Goal: Task Accomplishment & Management: Manage account settings

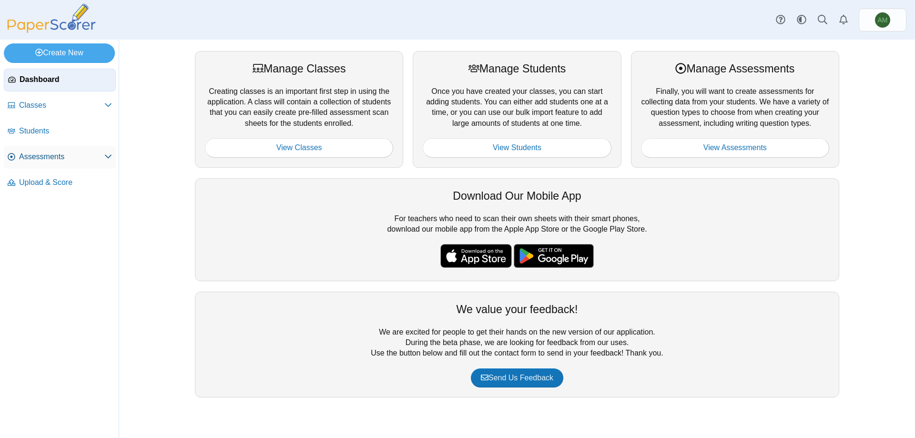
click at [30, 148] on link "Assessments" at bounding box center [60, 157] width 112 height 23
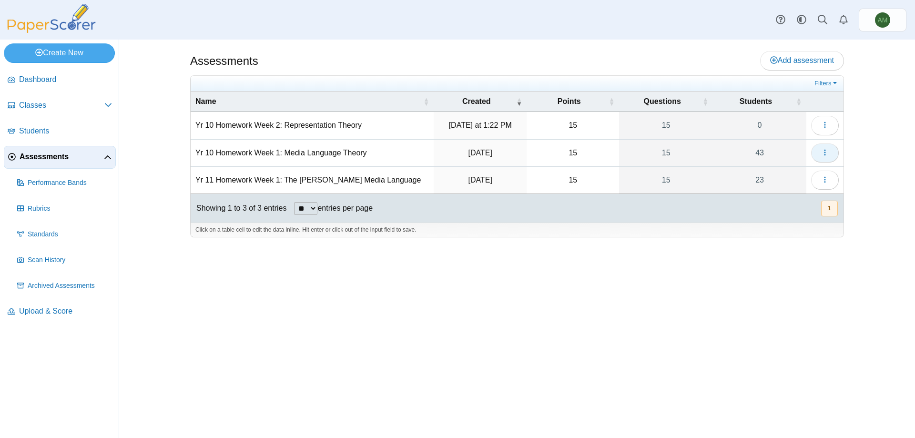
click at [836, 155] on button "button" at bounding box center [825, 152] width 28 height 19
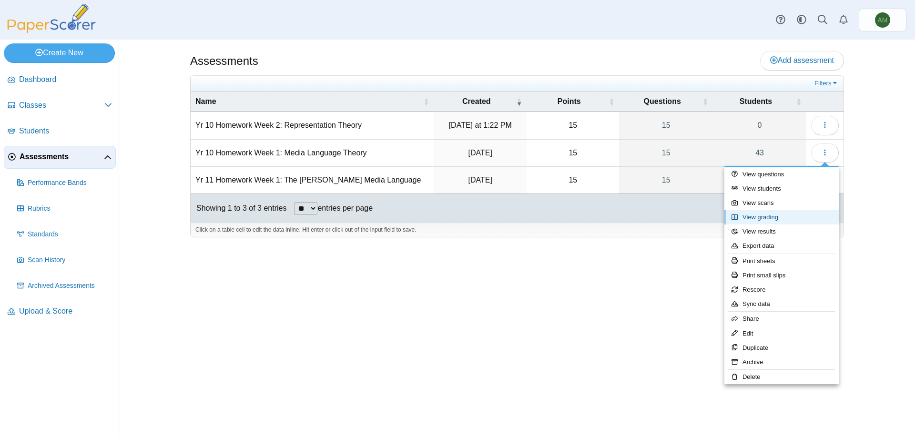
click at [777, 221] on link "View grading" at bounding box center [781, 217] width 114 height 14
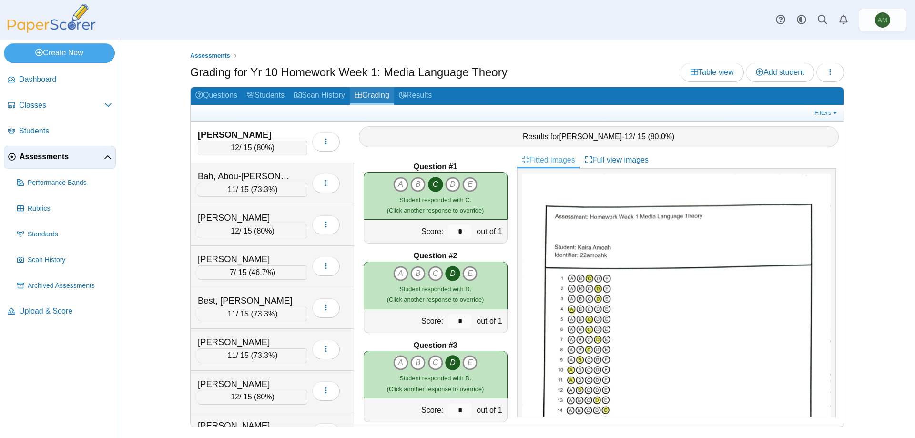
drag, startPoint x: 395, startPoint y: 95, endPoint x: 388, endPoint y: 96, distance: 6.8
drag, startPoint x: 388, startPoint y: 96, endPoint x: 585, endPoint y: 101, distance: 196.4
click at [581, 101] on h2 "Questions Students Scan History Grading Results" at bounding box center [517, 96] width 653 height 18
click at [827, 110] on link "Filters" at bounding box center [826, 113] width 29 height 10
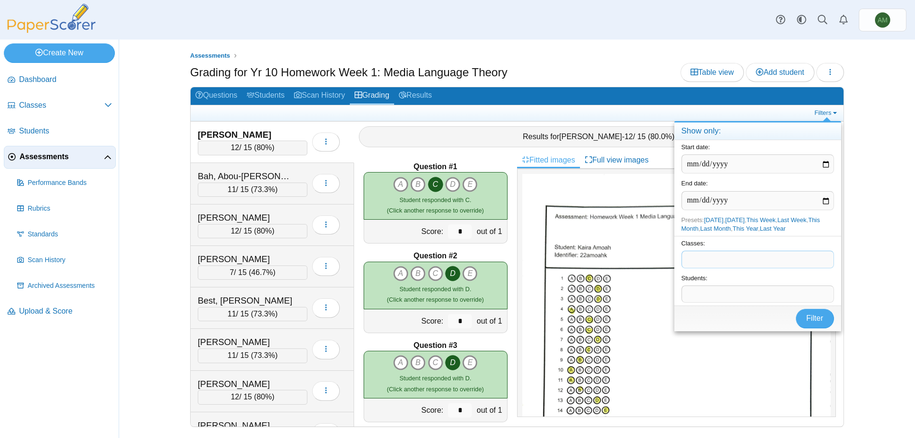
click at [805, 253] on span at bounding box center [758, 259] width 152 height 16
click at [805, 322] on button "Filter" at bounding box center [815, 318] width 38 height 19
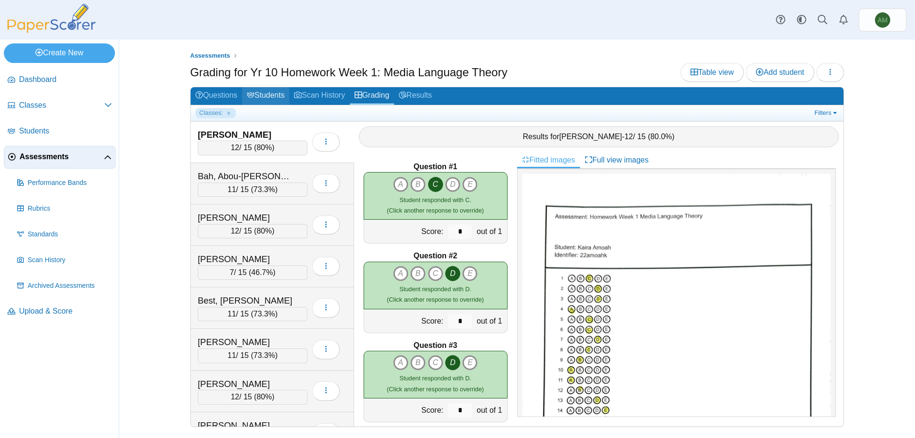
click at [273, 92] on link "Students" at bounding box center [265, 96] width 47 height 18
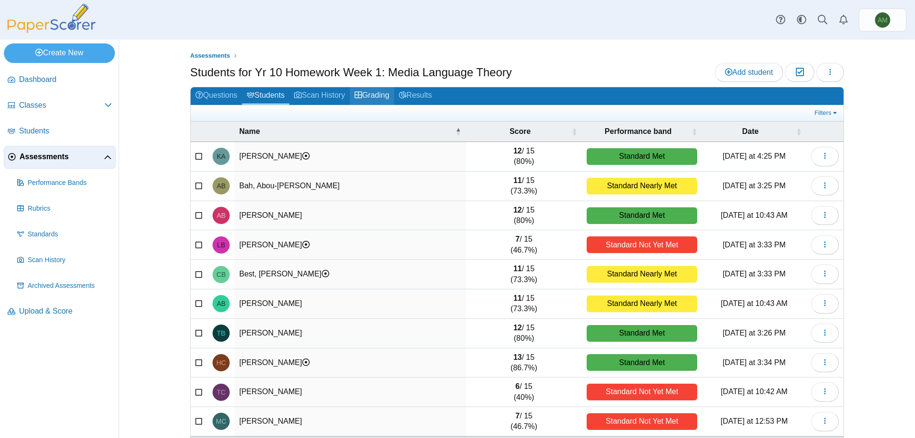
click at [378, 96] on link "Grading" at bounding box center [372, 96] width 44 height 18
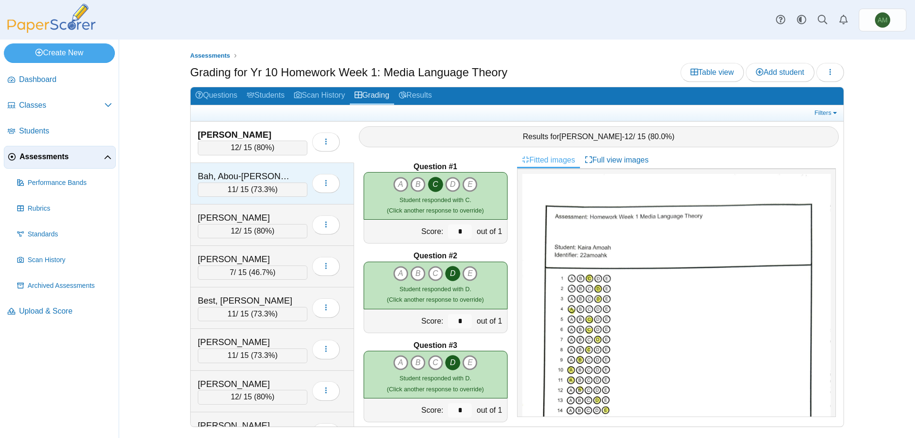
click at [289, 166] on div "Bah, Abou-Bakr 11 / 15 ( 73.3% ) Loading…" at bounding box center [272, 183] width 163 height 41
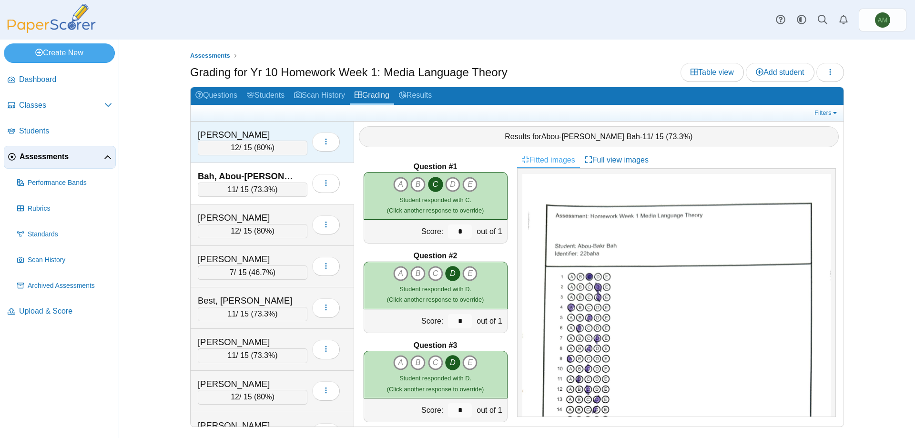
click at [294, 132] on div "[PERSON_NAME]" at bounding box center [253, 135] width 110 height 12
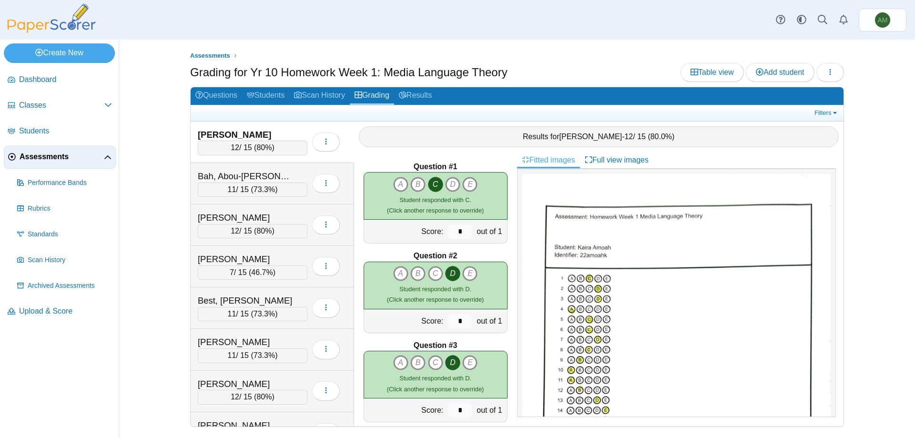
click at [816, 106] on div "Filters Show only: Loading…" at bounding box center [517, 113] width 653 height 16
click at [819, 110] on link "Filters" at bounding box center [826, 113] width 29 height 10
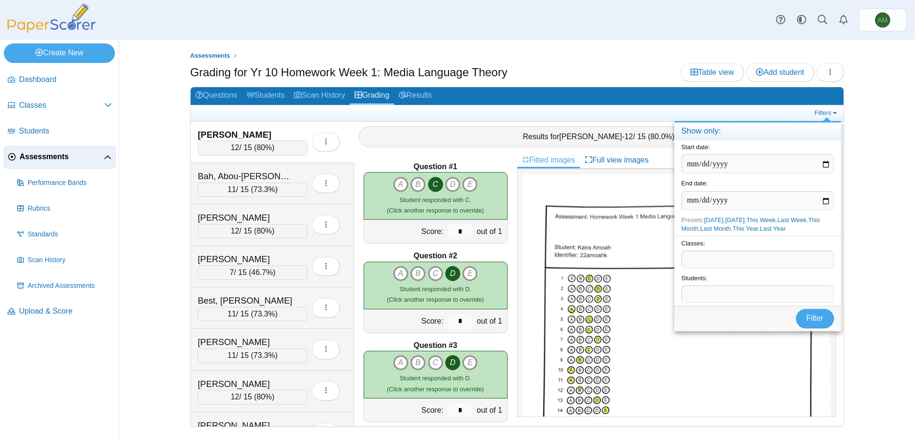
click at [781, 257] on span at bounding box center [758, 259] width 152 height 16
click at [41, 111] on link "Classes" at bounding box center [60, 105] width 112 height 23
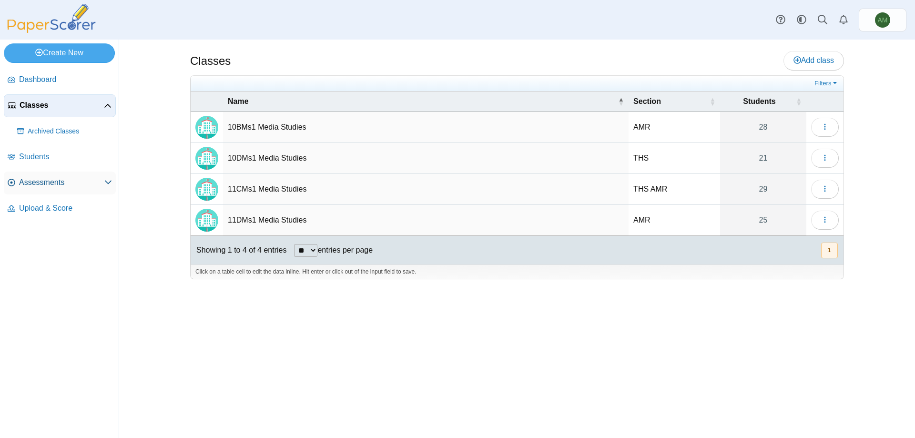
click at [73, 177] on span "Assessments" at bounding box center [61, 182] width 85 height 10
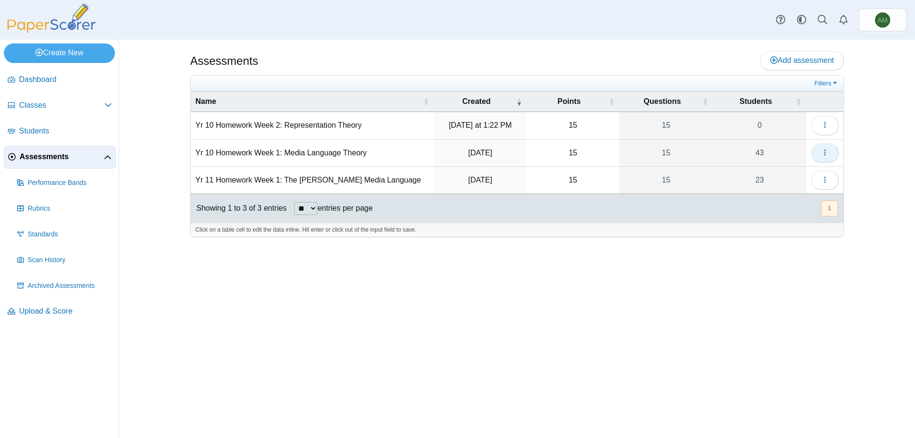
click at [823, 157] on button "button" at bounding box center [825, 152] width 28 height 19
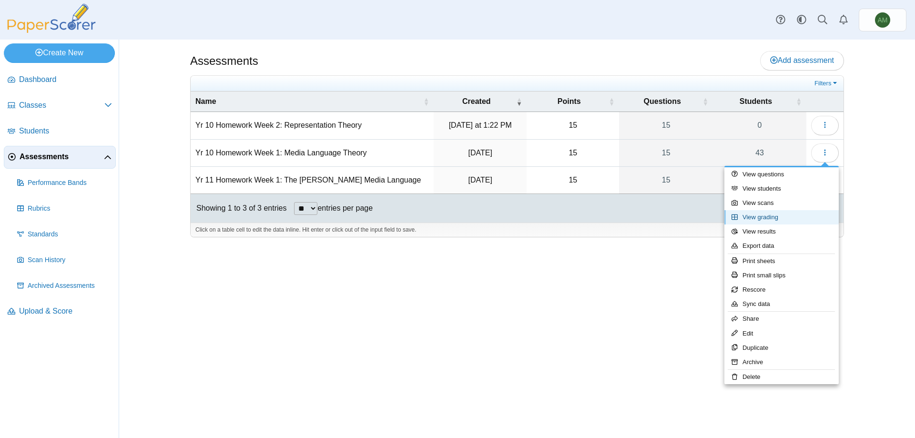
click at [788, 220] on link "View grading" at bounding box center [781, 217] width 114 height 14
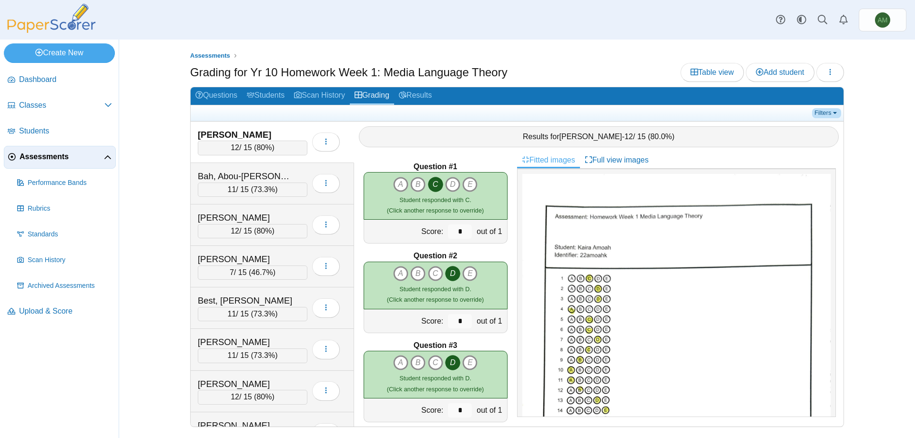
click at [826, 117] on div "Filters Show only: Loading…" at bounding box center [517, 113] width 653 height 16
click at [827, 113] on link "Filters" at bounding box center [826, 113] width 29 height 10
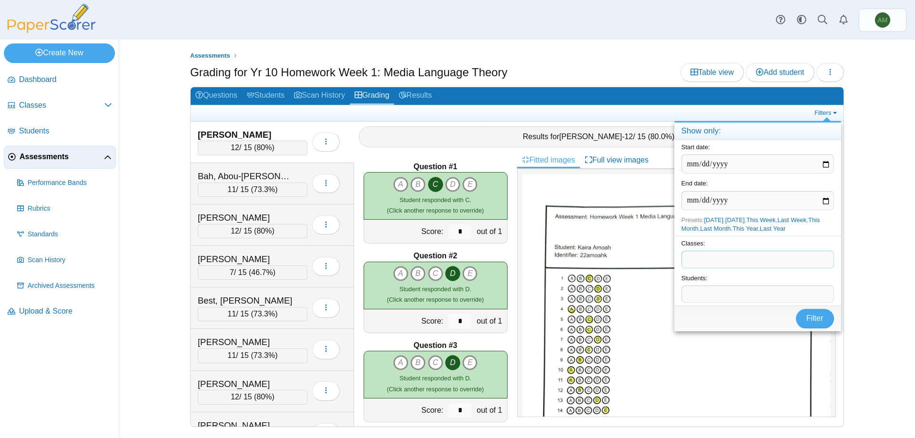
click at [793, 263] on span at bounding box center [758, 259] width 152 height 16
click at [810, 335] on span "Filter" at bounding box center [814, 334] width 17 height 8
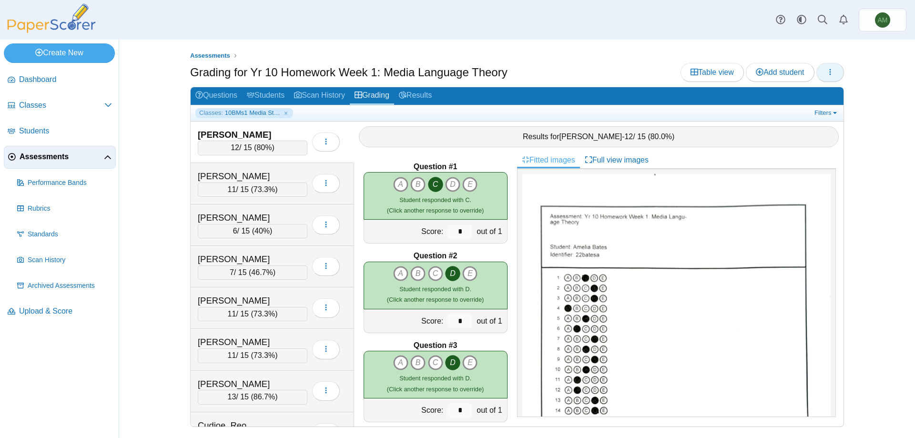
click at [831, 78] on button "button" at bounding box center [830, 72] width 28 height 19
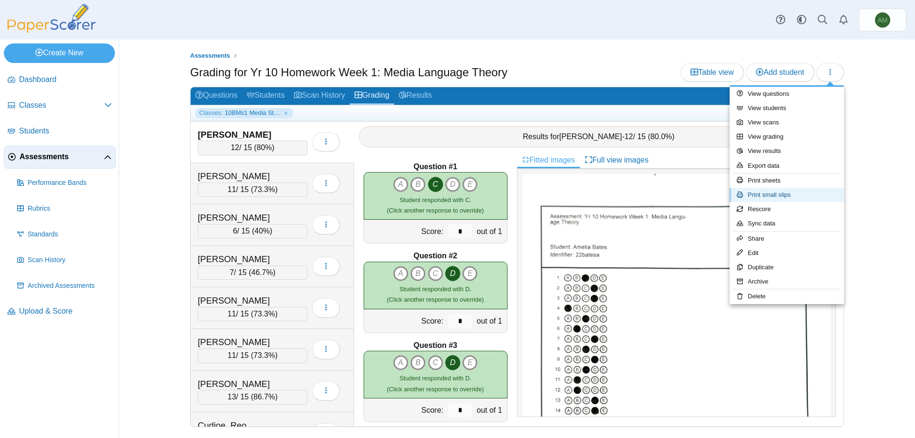
click at [802, 191] on link "Print small slips" at bounding box center [787, 195] width 114 height 14
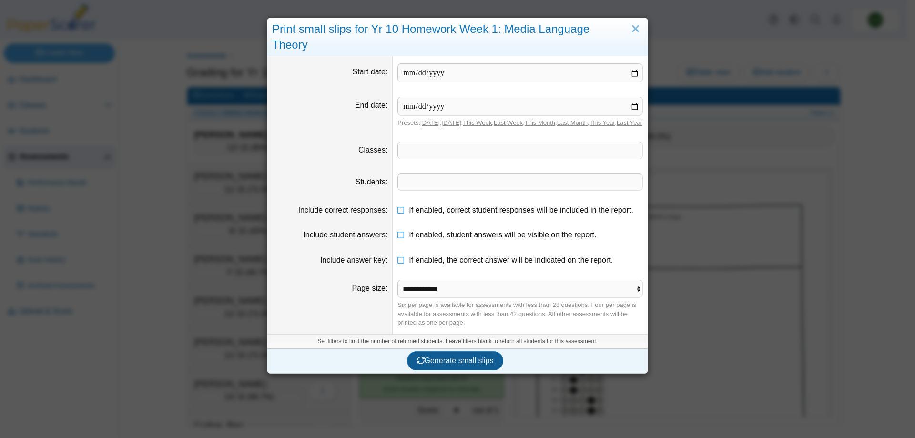
click at [476, 356] on span "Generate small slips" at bounding box center [455, 360] width 77 height 8
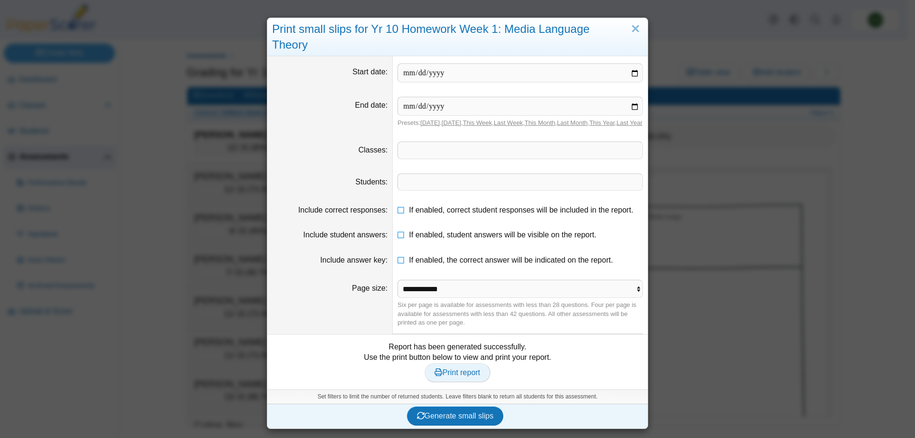
click at [466, 368] on span "Print report" at bounding box center [457, 372] width 45 height 8
click at [629, 27] on link "Close" at bounding box center [635, 29] width 15 height 16
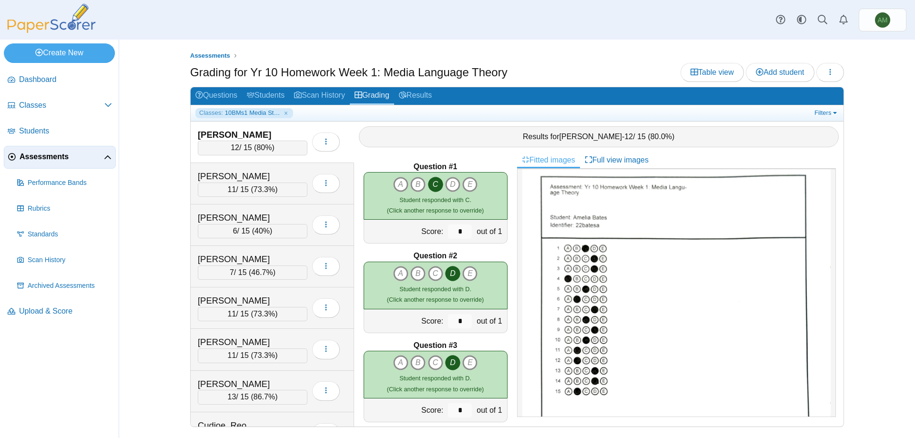
scroll to position [89, 0]
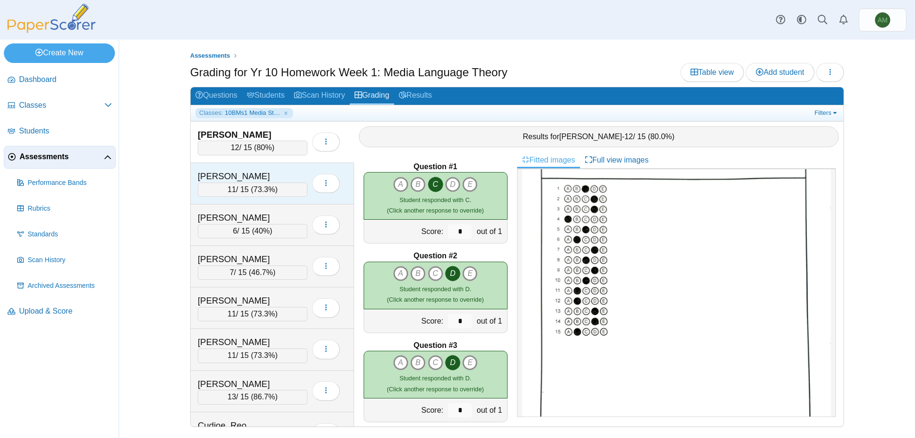
click at [241, 179] on div "Black, Archie" at bounding box center [245, 176] width 95 height 12
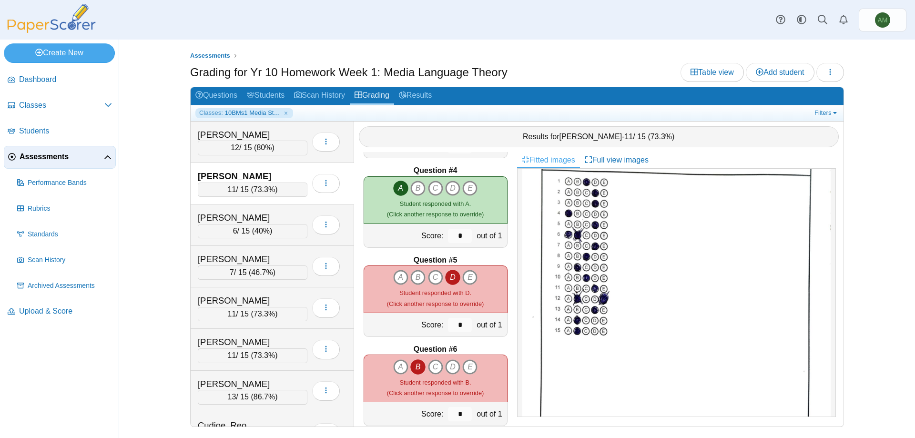
scroll to position [267, 0]
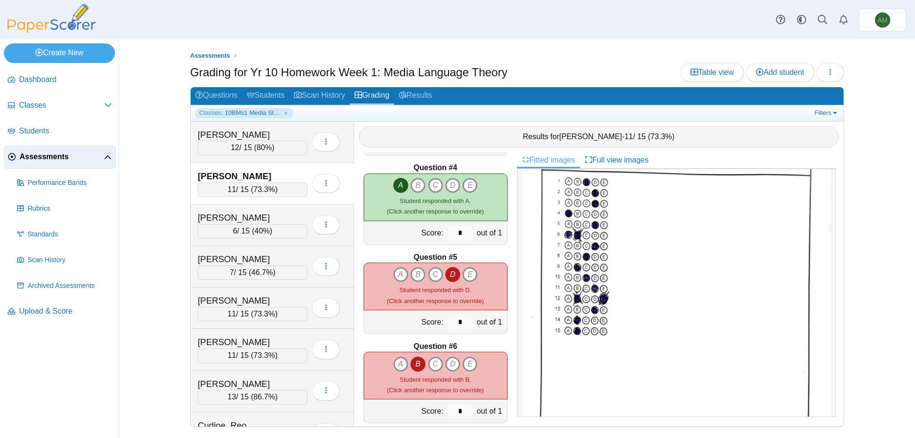
click at [396, 358] on icon "A" at bounding box center [400, 363] width 15 height 15
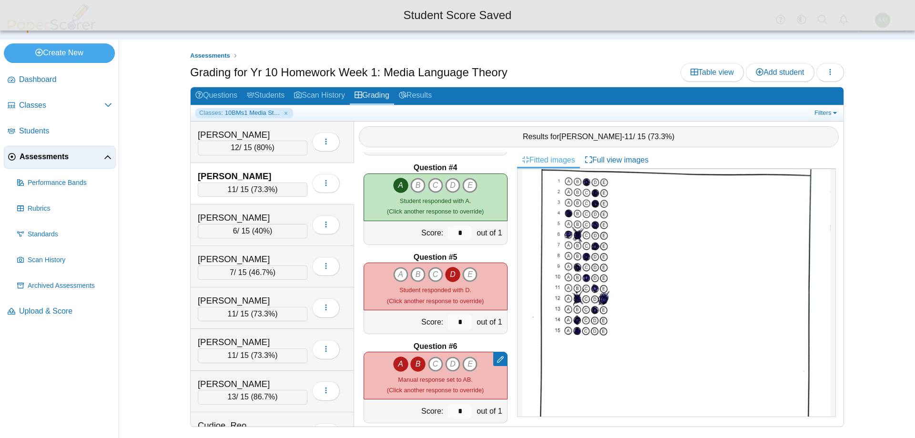
drag, startPoint x: 414, startPoint y: 362, endPoint x: 428, endPoint y: 354, distance: 16.8
click at [414, 363] on icon "B" at bounding box center [417, 363] width 15 height 15
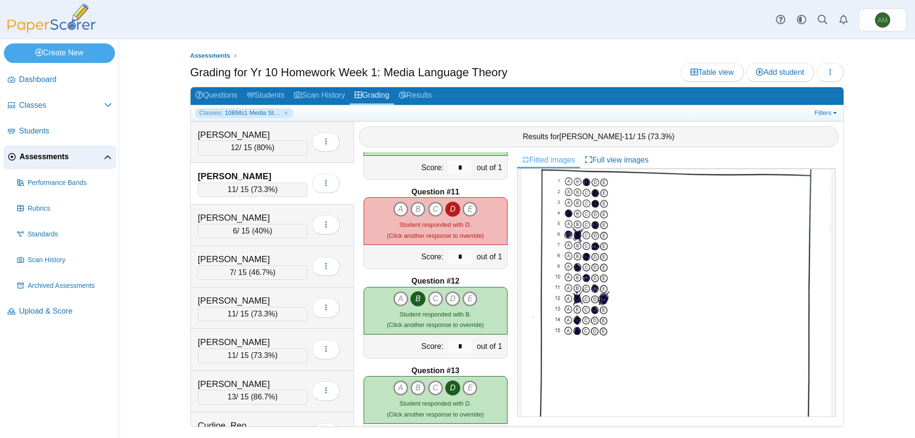
scroll to position [883, 0]
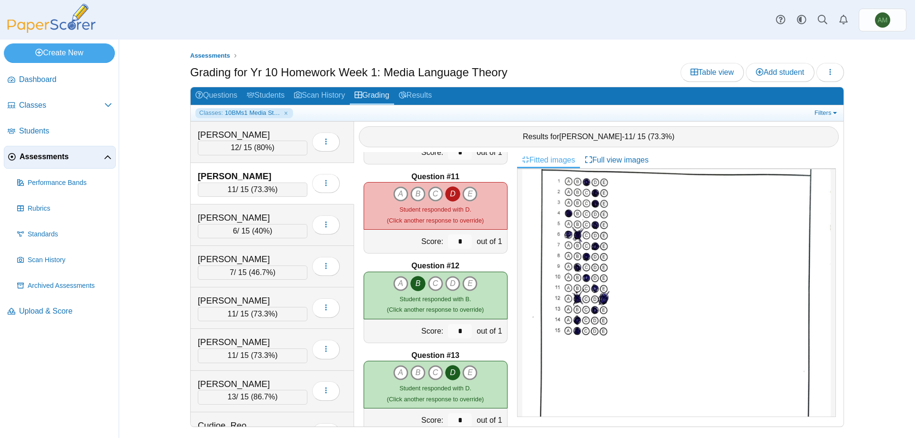
click at [522, 369] on img at bounding box center [676, 296] width 308 height 448
click at [466, 285] on icon "E" at bounding box center [469, 283] width 15 height 15
type input "*"
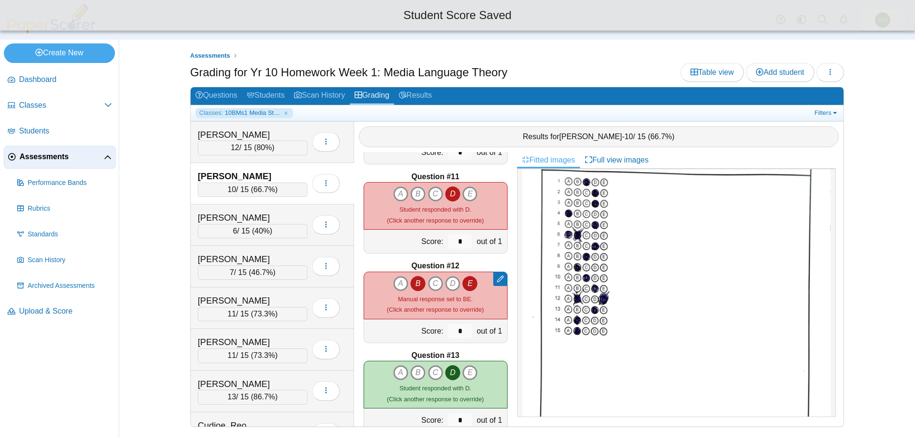
click at [410, 285] on icon "B" at bounding box center [417, 283] width 15 height 15
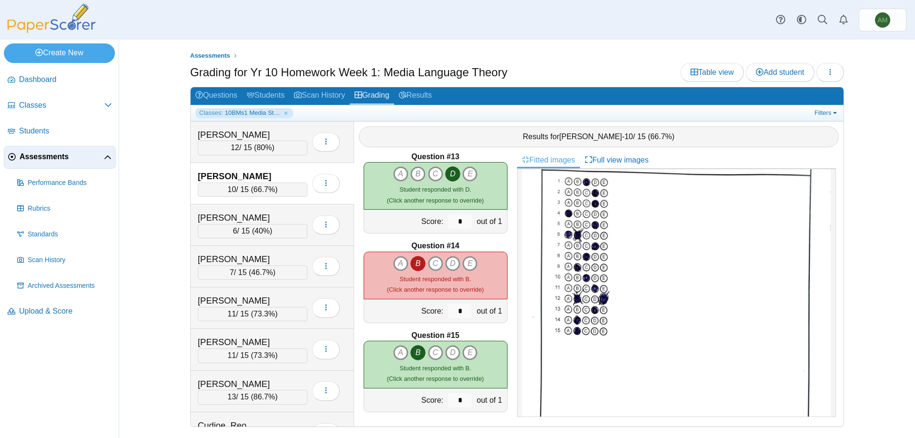
scroll to position [1084, 0]
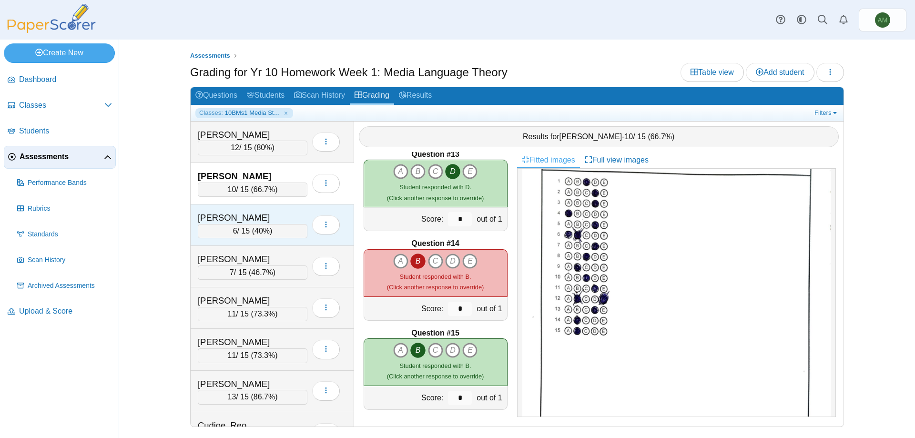
click at [264, 223] on div "[PERSON_NAME]" at bounding box center [245, 218] width 95 height 12
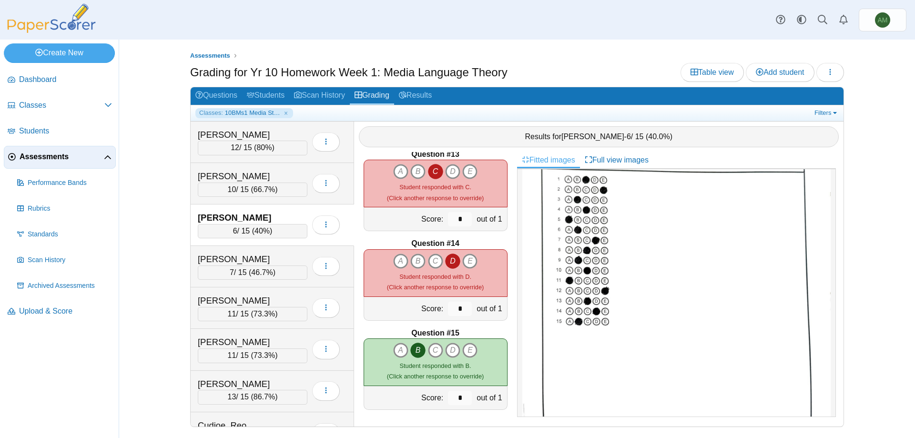
scroll to position [139, 0]
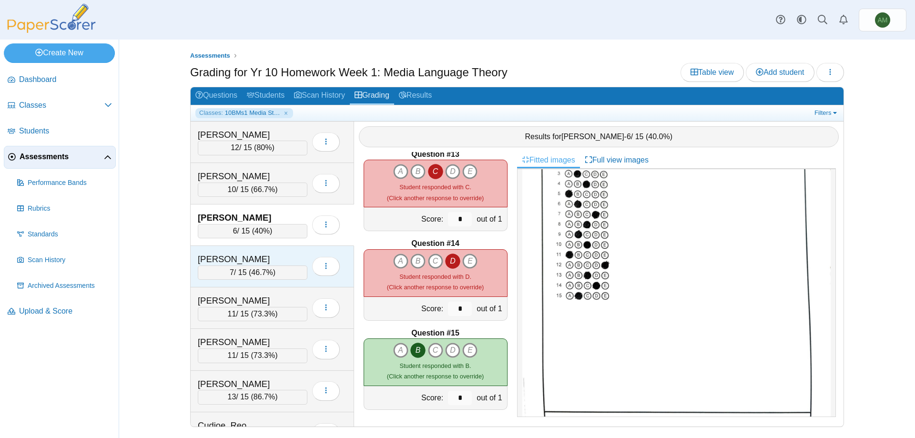
click at [271, 258] on div "[PERSON_NAME]" at bounding box center [245, 259] width 95 height 12
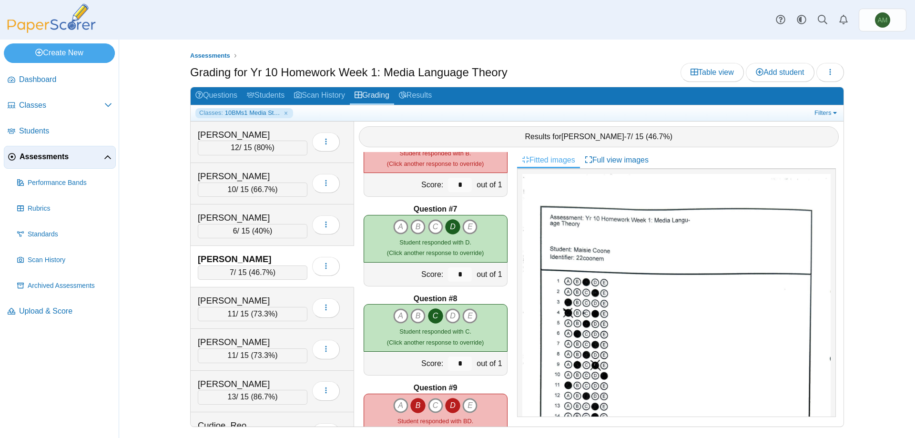
scroll to position [538, 0]
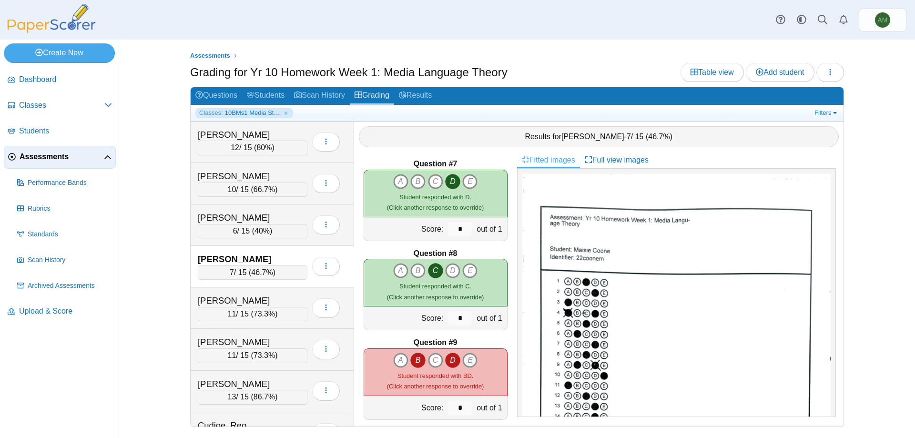
drag, startPoint x: 453, startPoint y: 359, endPoint x: 461, endPoint y: 356, distance: 8.8
click at [453, 358] on icon "D" at bounding box center [452, 360] width 15 height 15
type input "*"
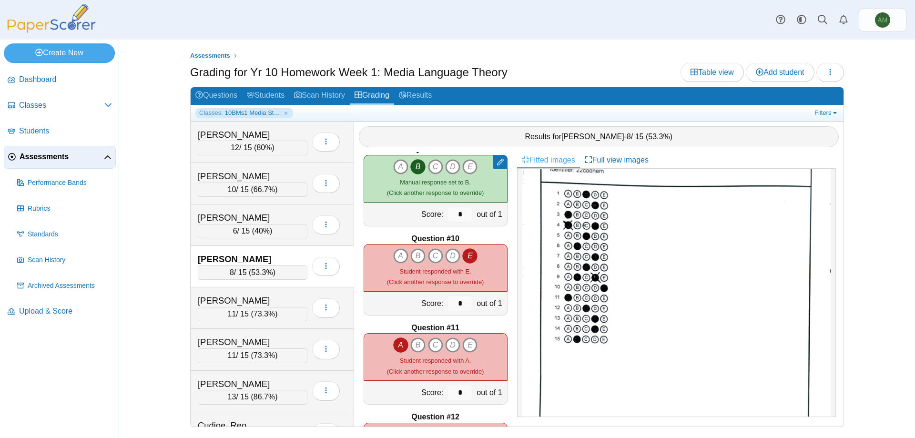
scroll to position [825, 0]
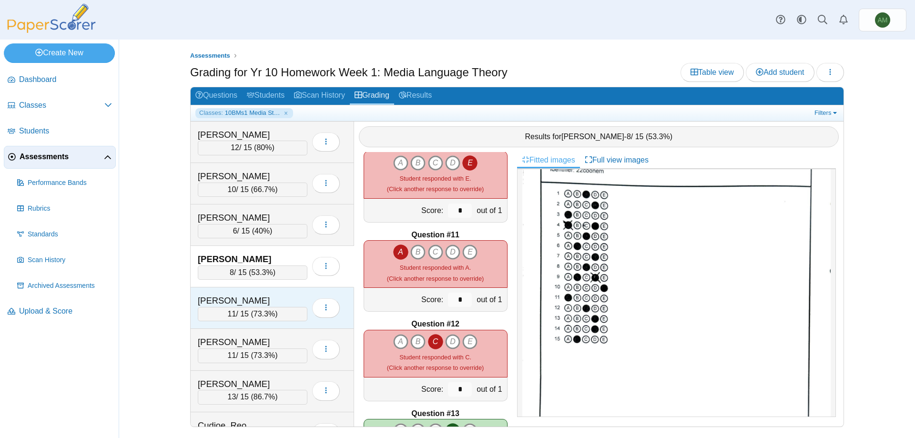
click at [240, 292] on div "Craven, Emily 11 / 15 ( 73.3% ) Loading…" at bounding box center [272, 307] width 163 height 41
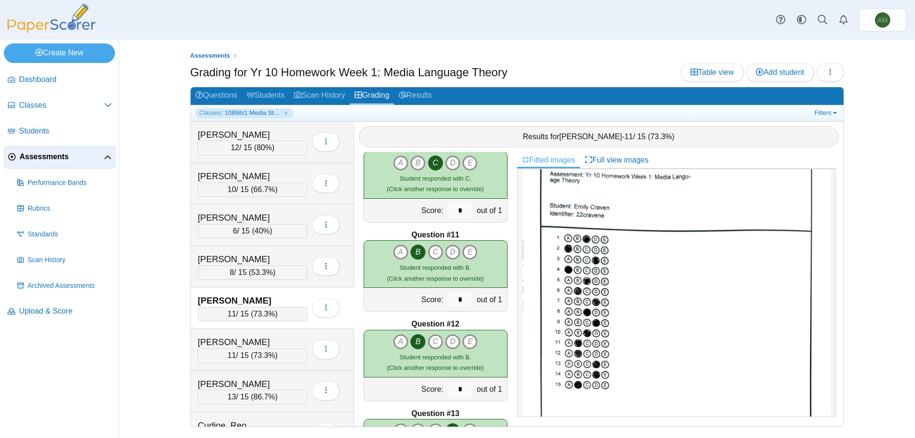
scroll to position [123, 0]
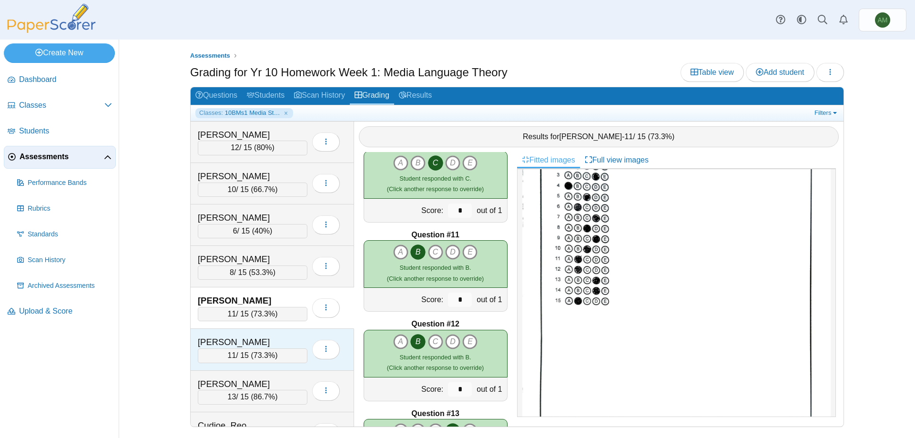
click at [255, 346] on div "[PERSON_NAME]" at bounding box center [245, 342] width 95 height 12
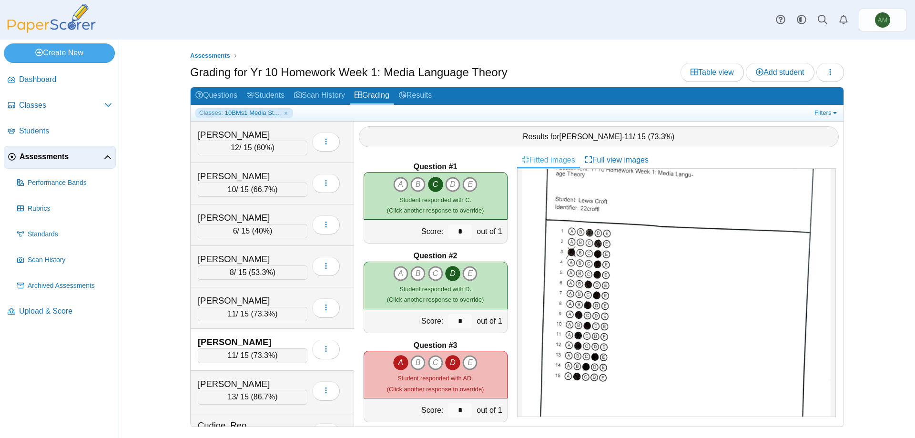
scroll to position [65, 0]
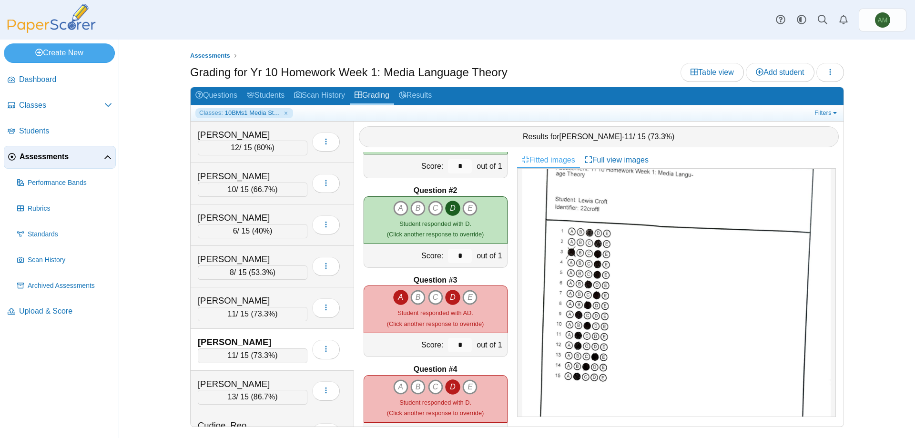
click at [400, 299] on icon "A" at bounding box center [400, 297] width 15 height 15
type input "*"
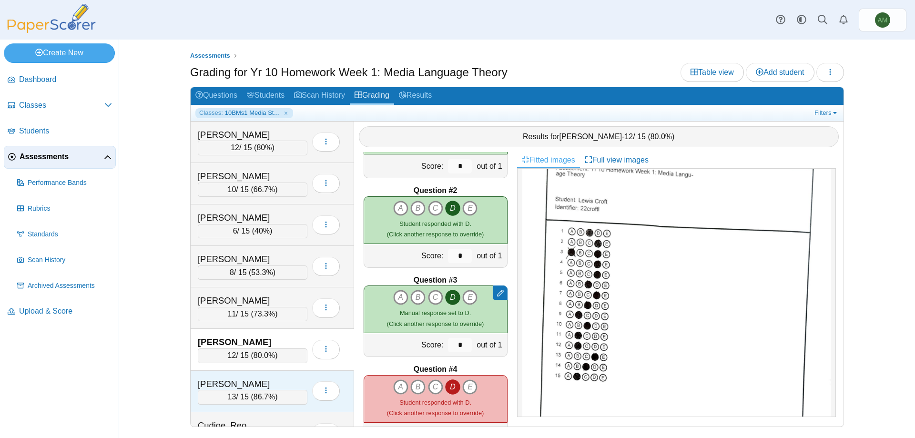
click at [248, 379] on div "[PERSON_NAME]" at bounding box center [245, 384] width 95 height 12
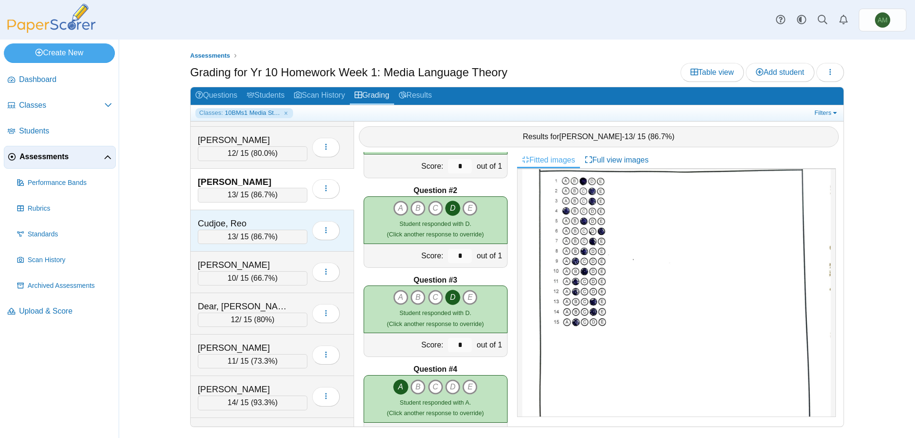
scroll to position [204, 0]
click at [266, 226] on div "Cudjoe, Reo" at bounding box center [245, 221] width 95 height 12
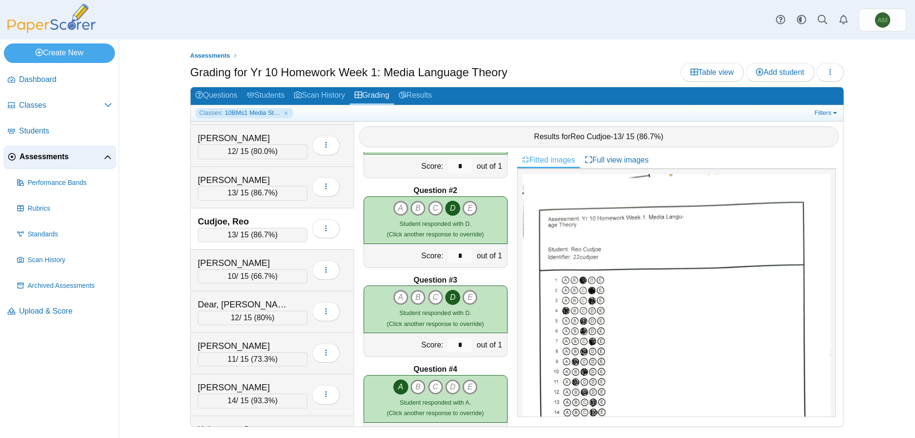
scroll to position [97, 0]
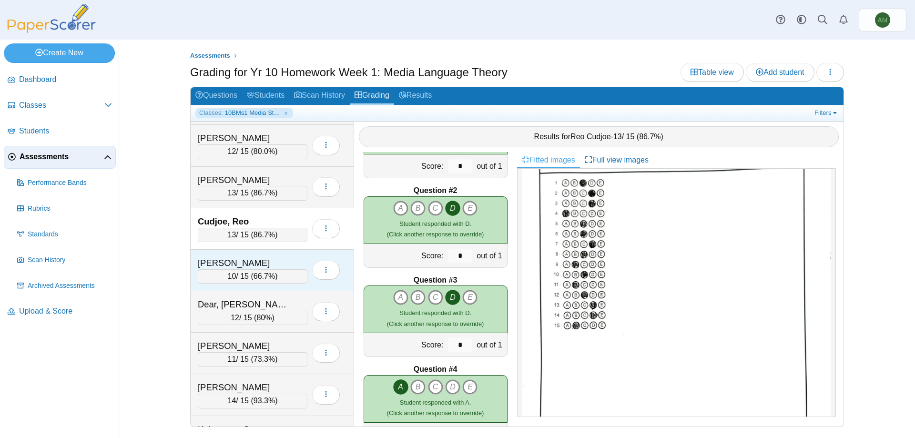
click at [255, 266] on div "[PERSON_NAME]" at bounding box center [245, 263] width 95 height 12
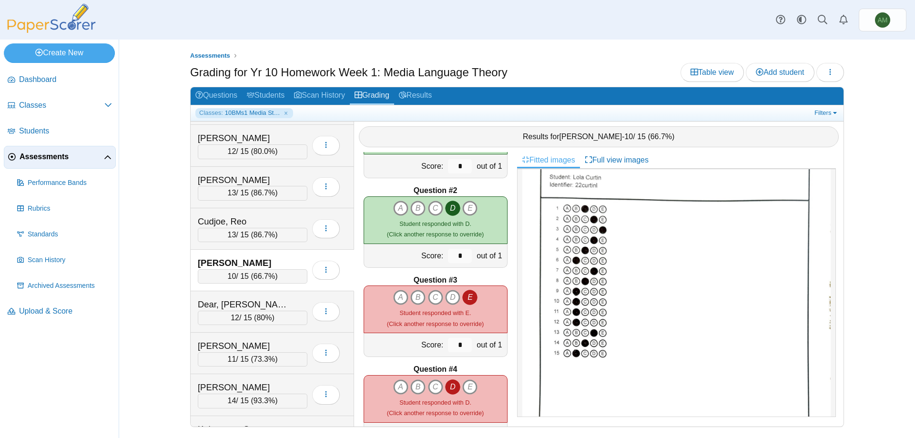
scroll to position [74, 0]
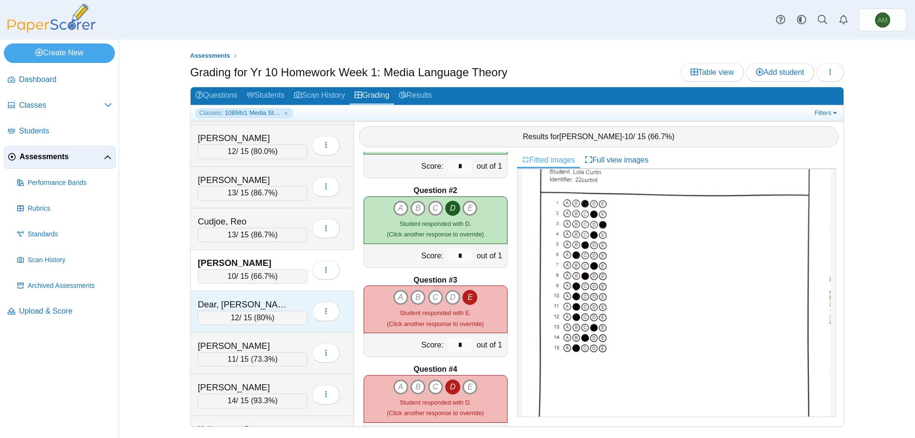
drag, startPoint x: 266, startPoint y: 308, endPoint x: 274, endPoint y: 303, distance: 9.4
click at [266, 307] on div "Dear, [PERSON_NAME]" at bounding box center [245, 304] width 95 height 12
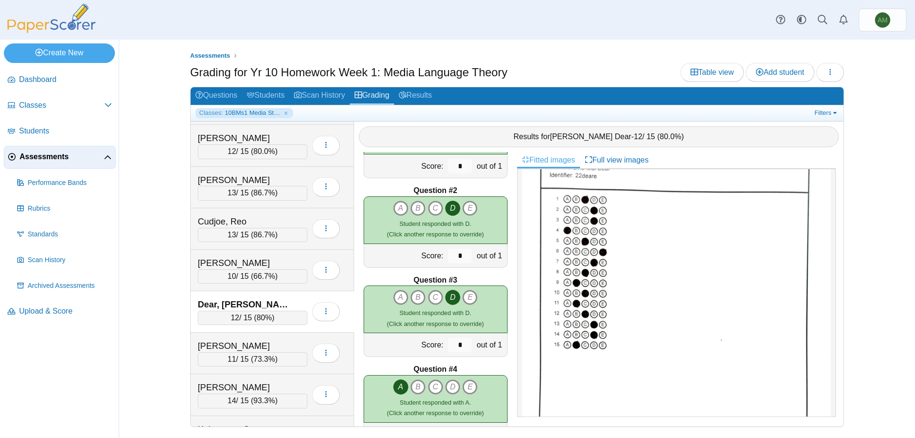
scroll to position [110, 0]
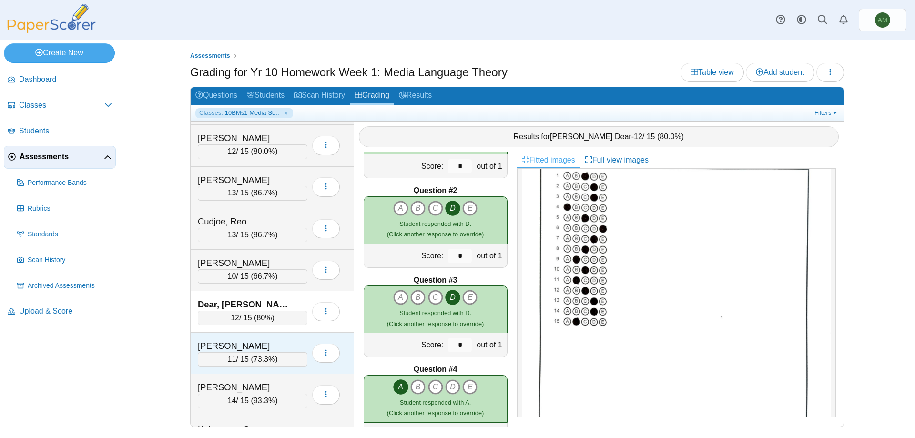
click at [275, 365] on div "11 / 15 ( 73.3% )" at bounding box center [253, 359] width 110 height 14
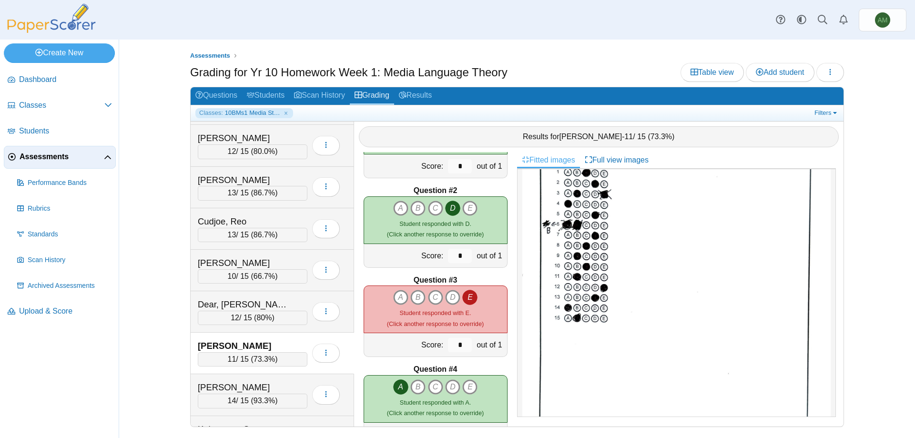
scroll to position [0, 0]
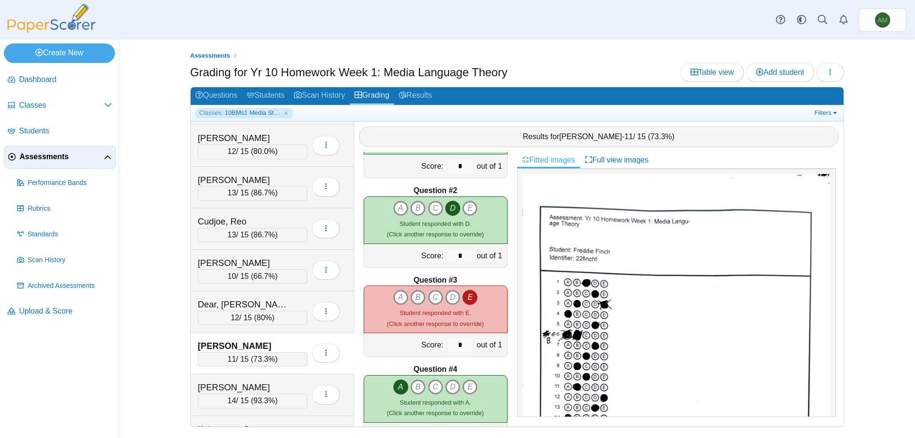
click at [416, 299] on icon "B" at bounding box center [417, 297] width 15 height 15
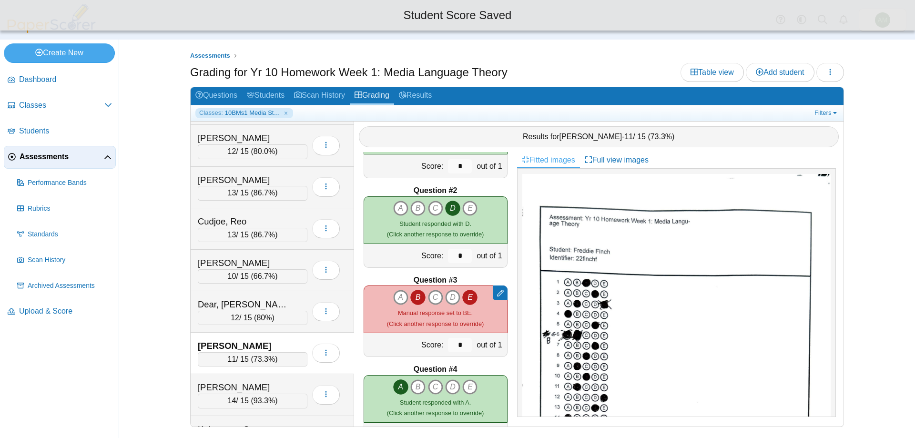
click at [478, 296] on div "A B C D E" at bounding box center [435, 309] width 97 height 39
click at [462, 296] on icon "E" at bounding box center [469, 297] width 15 height 15
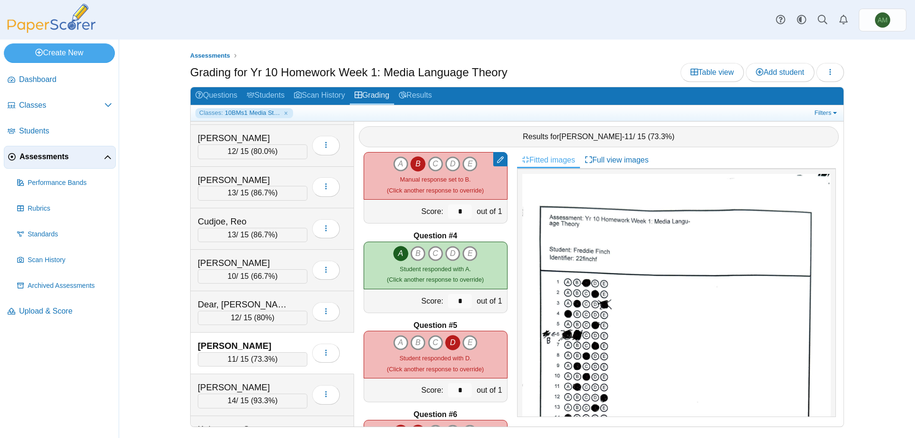
scroll to position [252, 0]
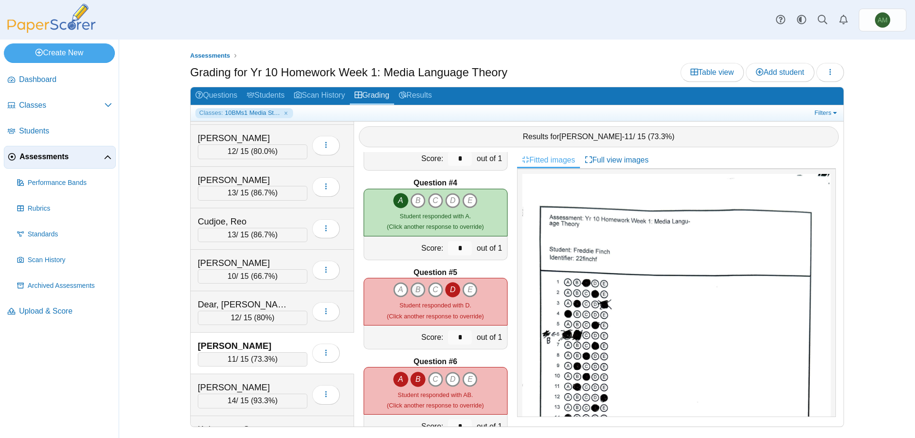
click at [420, 287] on icon "B" at bounding box center [417, 289] width 15 height 15
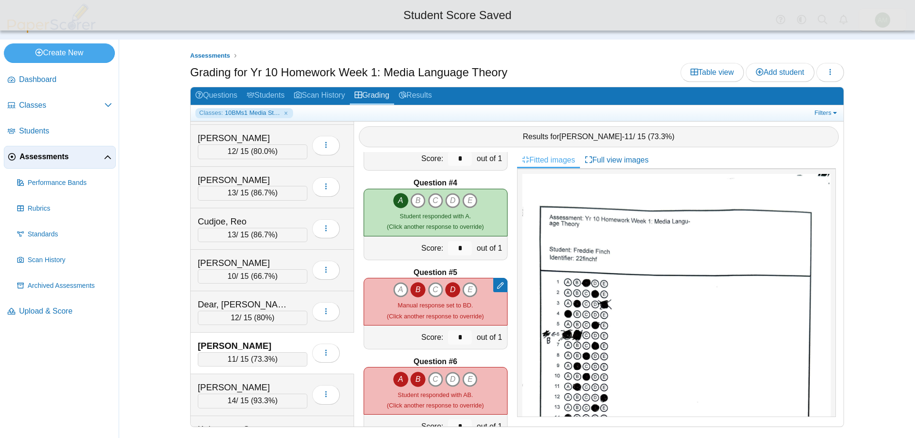
click at [453, 289] on icon "D" at bounding box center [452, 289] width 15 height 15
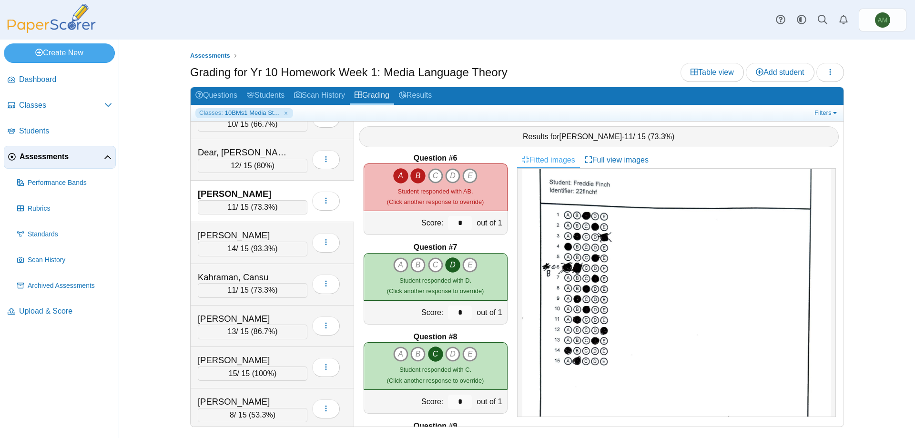
scroll to position [365, 0]
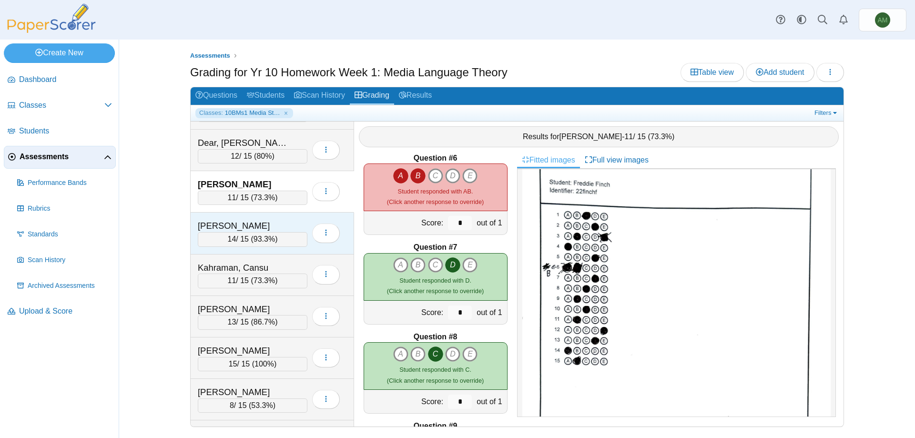
click at [263, 227] on div "[PERSON_NAME]" at bounding box center [245, 226] width 95 height 12
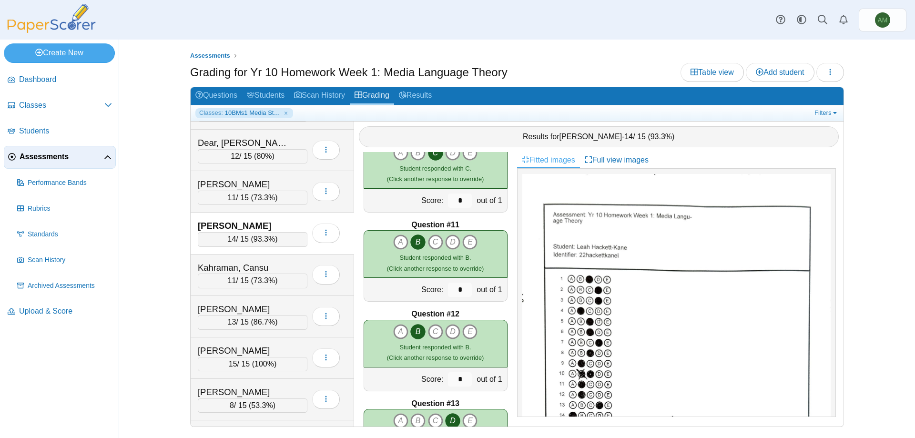
scroll to position [764, 0]
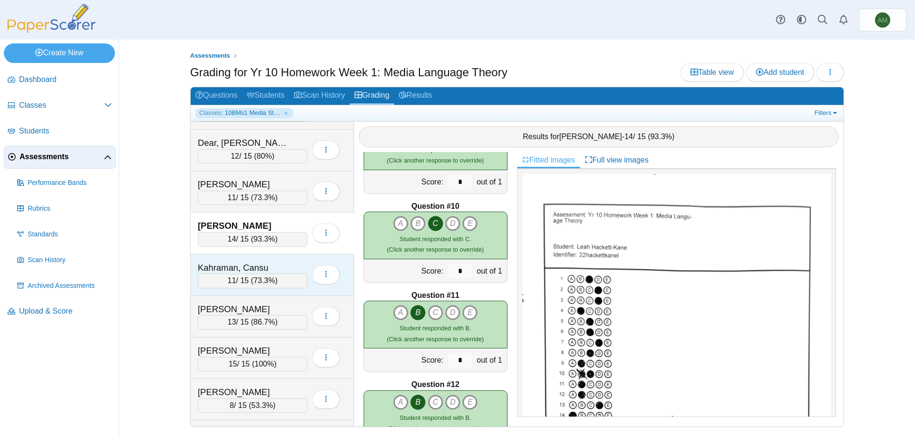
click at [279, 279] on div "11 / 15 ( 73.3% )" at bounding box center [253, 281] width 110 height 14
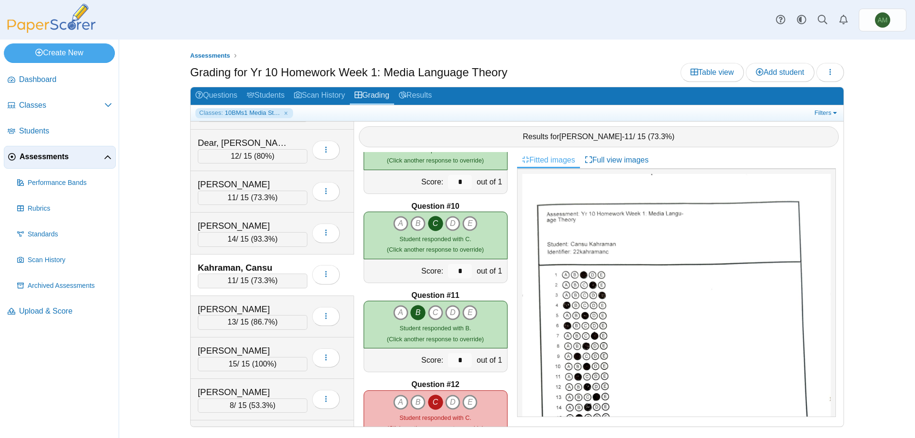
drag, startPoint x: 834, startPoint y: 265, endPoint x: 829, endPoint y: 316, distance: 51.3
click at [829, 316] on div at bounding box center [676, 293] width 319 height 248
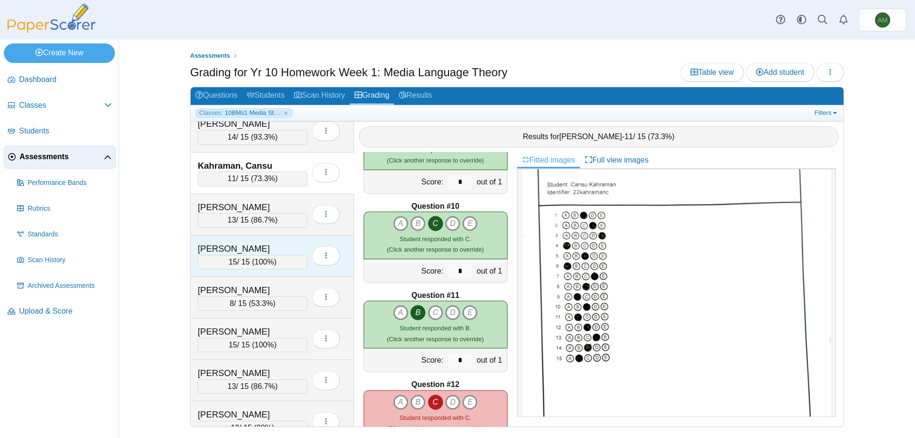
scroll to position [473, 0]
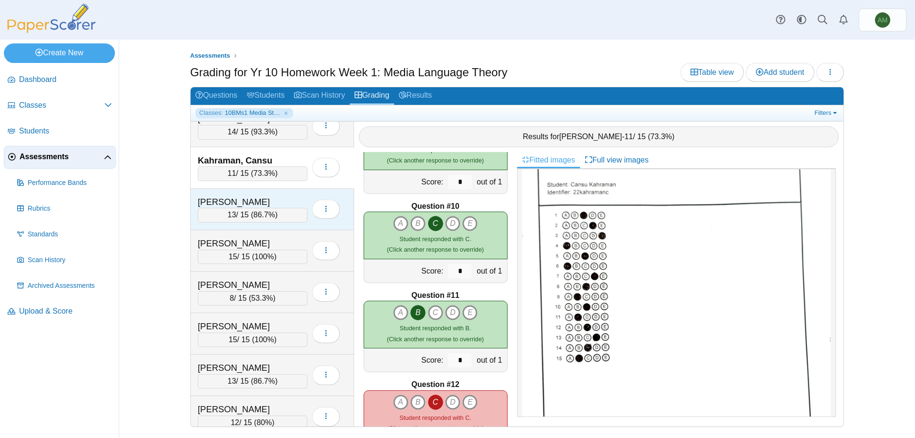
click at [285, 216] on div "13 / 15 ( 86.7% )" at bounding box center [253, 215] width 110 height 14
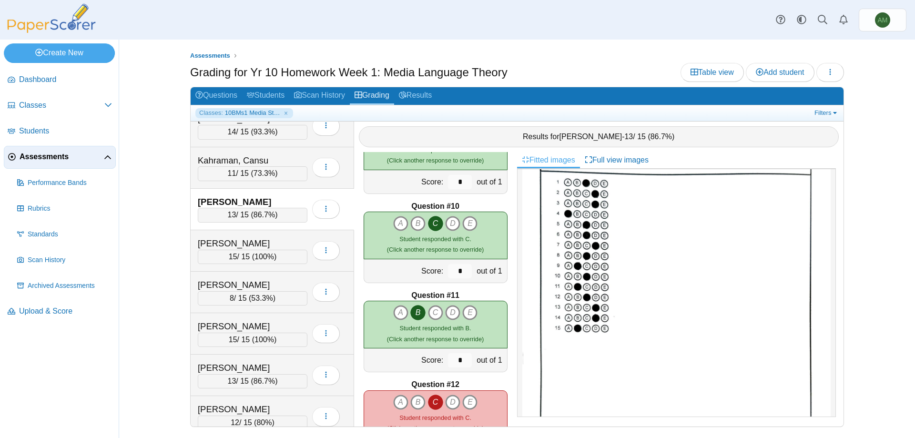
scroll to position [122, 0]
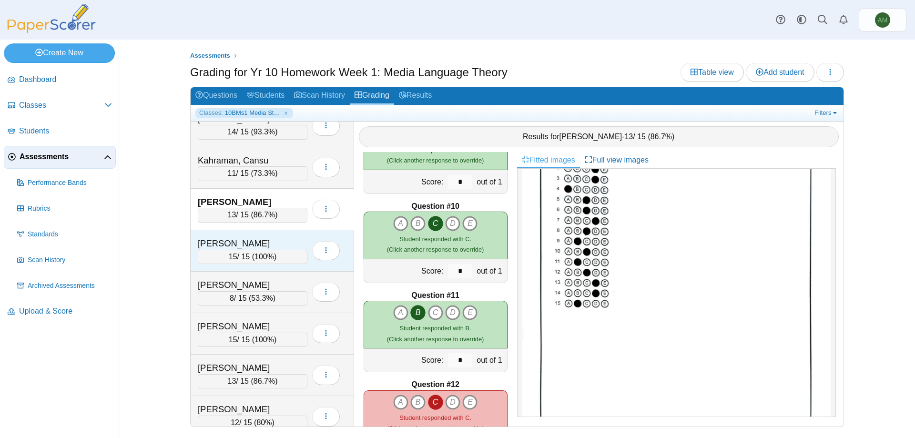
click at [279, 256] on div "15 / 15 ( 100% )" at bounding box center [253, 257] width 110 height 14
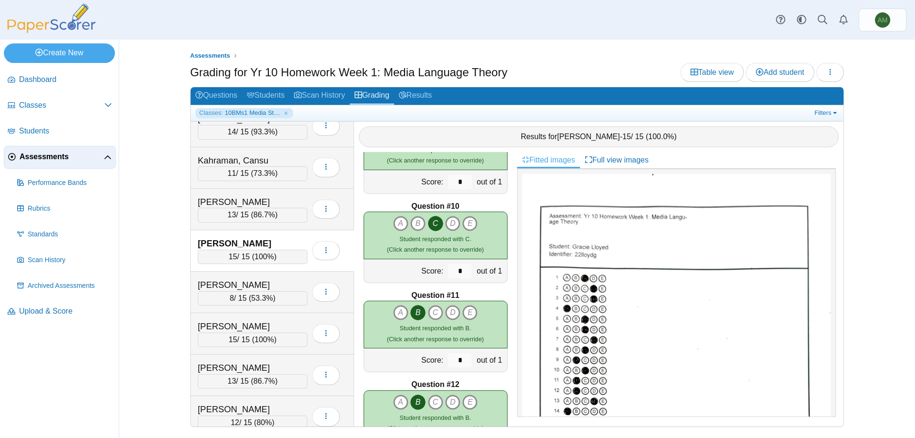
scroll to position [84, 0]
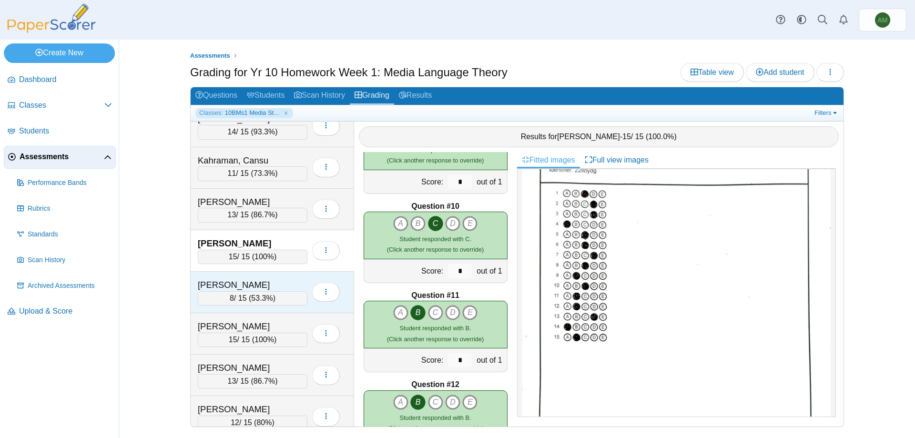
click at [272, 284] on div "[PERSON_NAME]" at bounding box center [245, 285] width 95 height 12
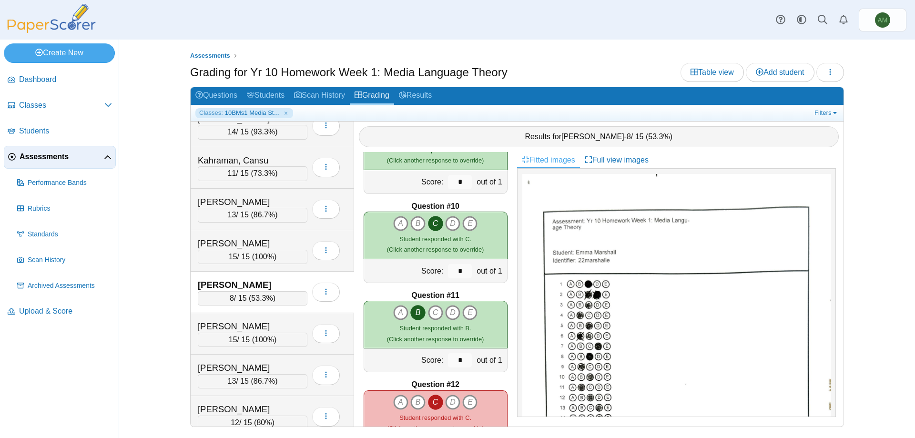
scroll to position [56, 0]
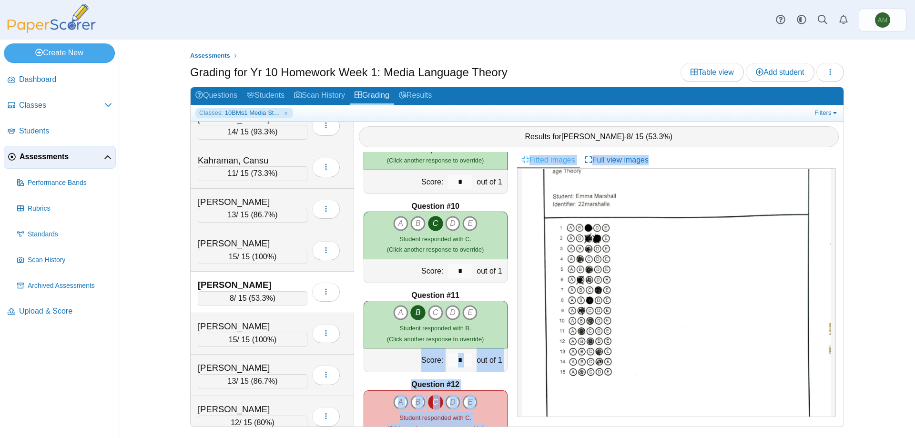
click at [516, 339] on div "Question #1 A B C D E" at bounding box center [599, 289] width 490 height 274
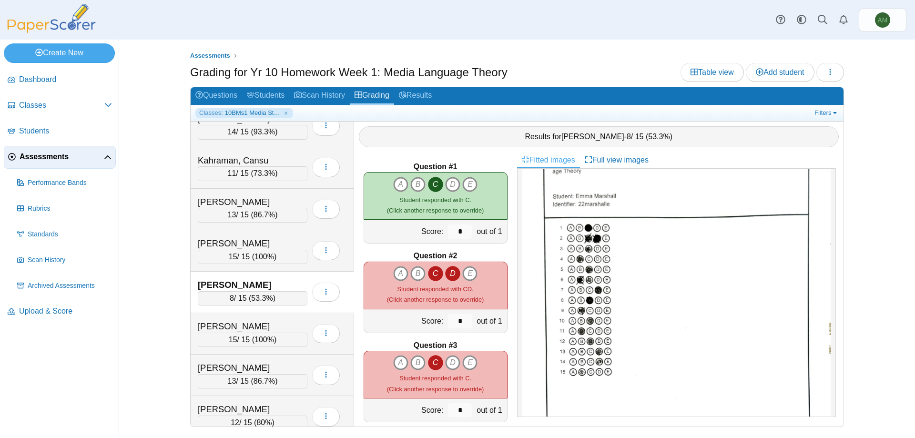
click at [505, 210] on div "Question #1 A B C D" at bounding box center [435, 289] width 163 height 274
click at [432, 273] on icon "C" at bounding box center [435, 273] width 15 height 15
type input "*"
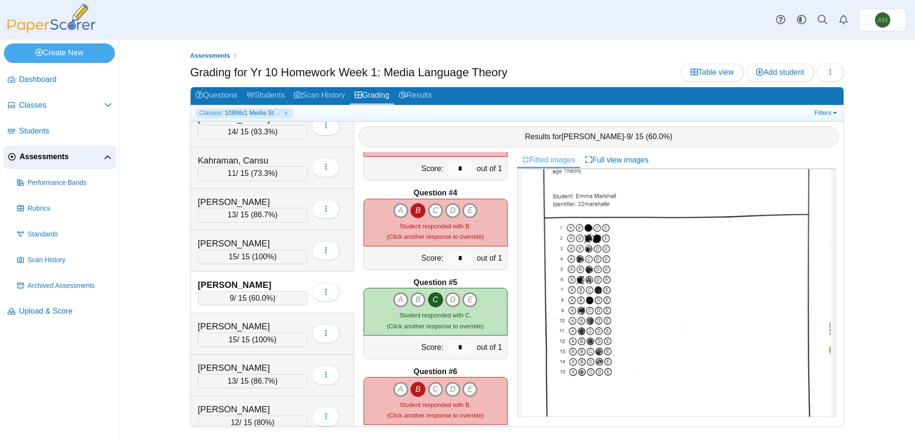
scroll to position [355, 0]
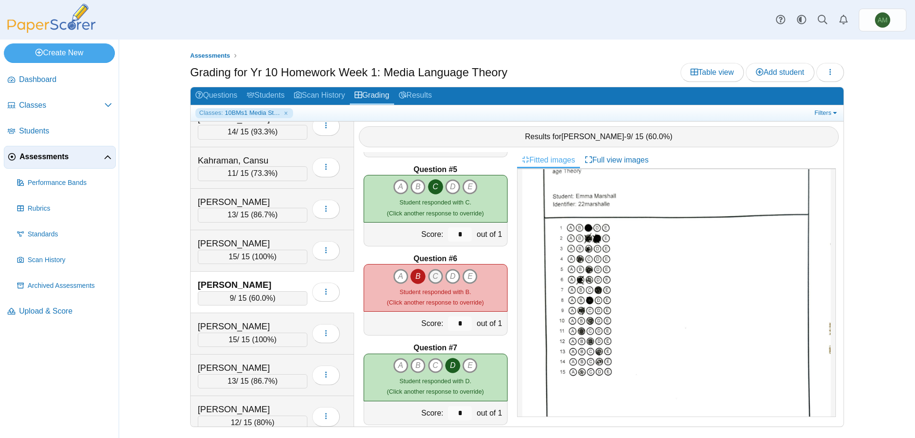
click at [435, 275] on icon "C" at bounding box center [435, 276] width 15 height 15
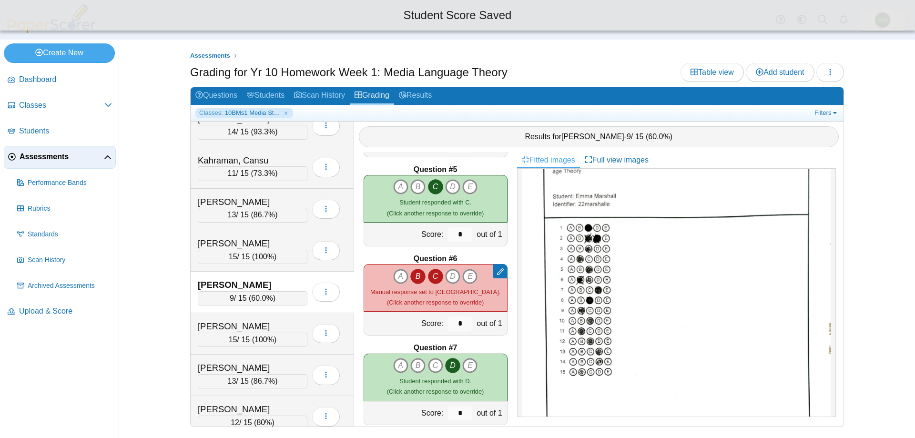
click at [414, 277] on icon "B" at bounding box center [417, 276] width 15 height 15
type input "*"
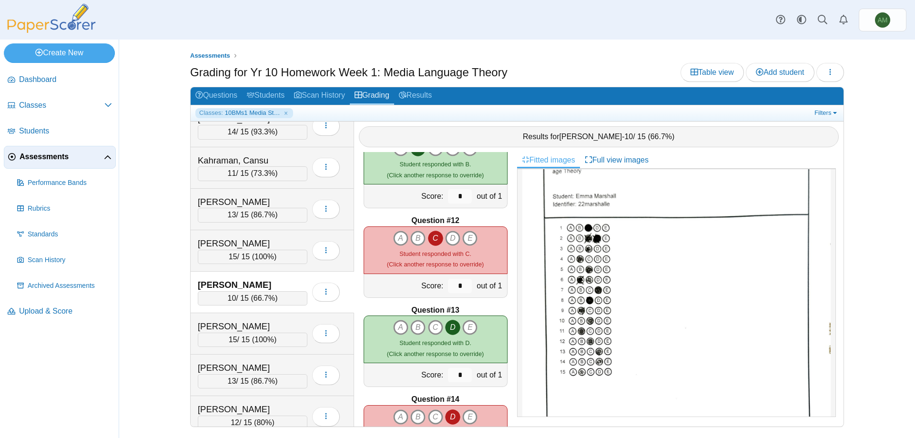
scroll to position [1084, 0]
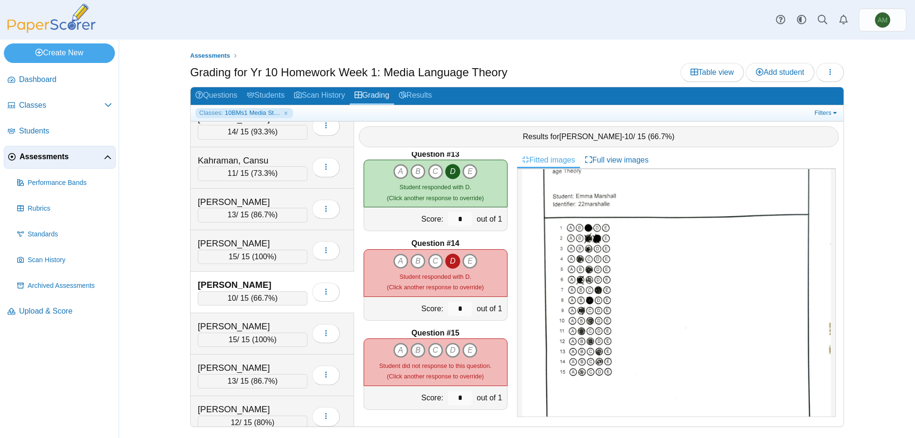
click at [410, 347] on icon "B" at bounding box center [417, 350] width 15 height 15
type input "*"
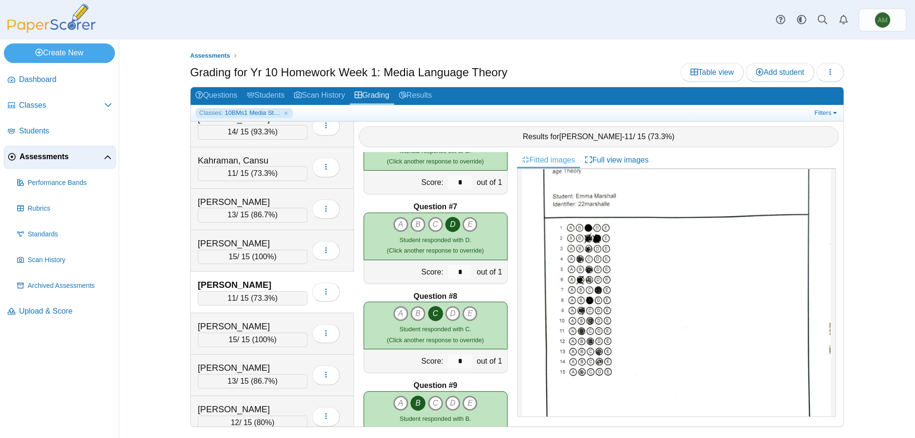
scroll to position [483, 0]
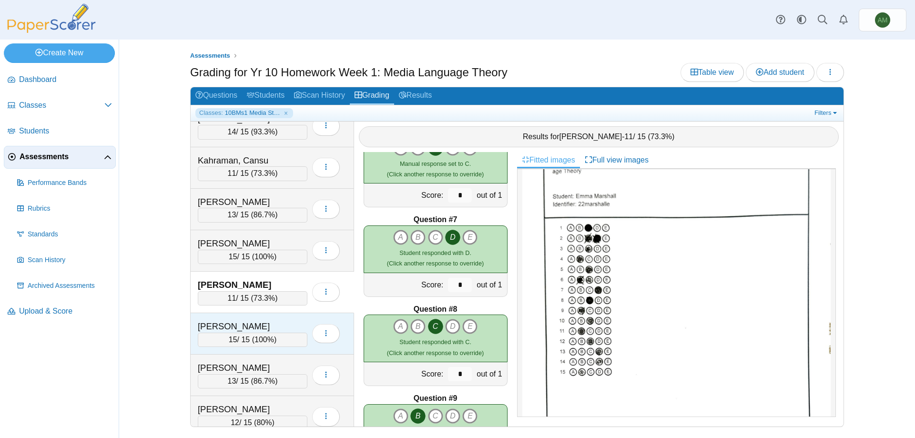
click at [260, 335] on span "100%" at bounding box center [264, 339] width 20 height 8
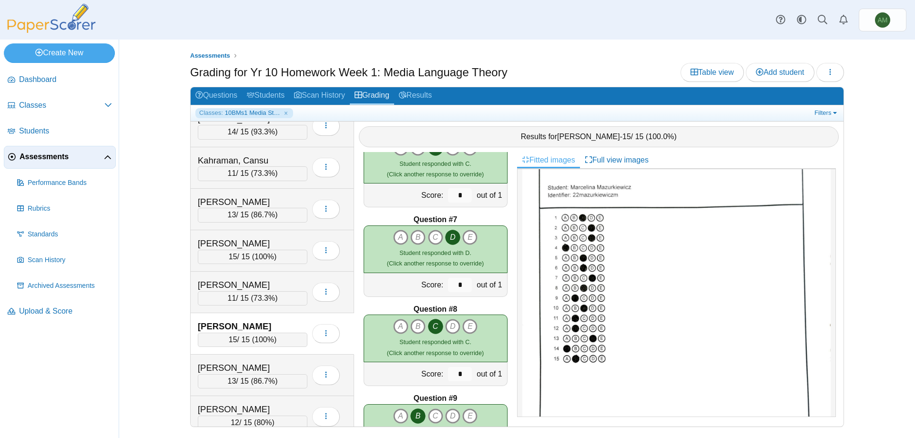
scroll to position [91, 0]
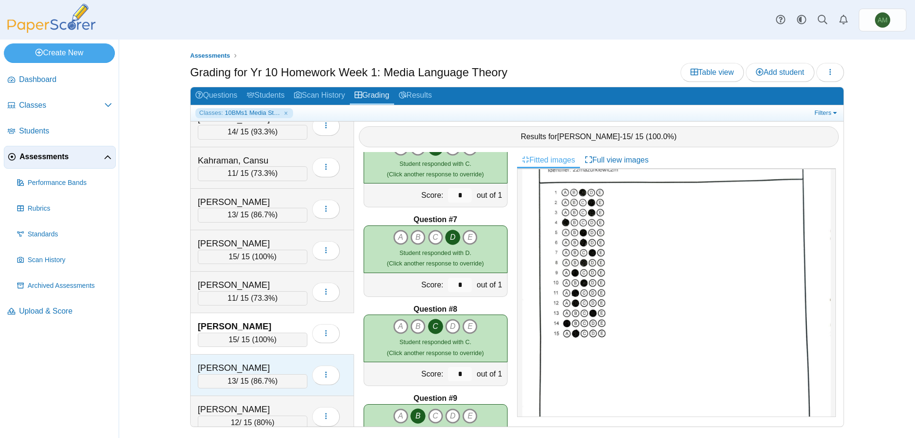
click at [282, 357] on div "Morello, Nicolas 13 / 15 ( 86.7% ) Loading…" at bounding box center [272, 375] width 163 height 41
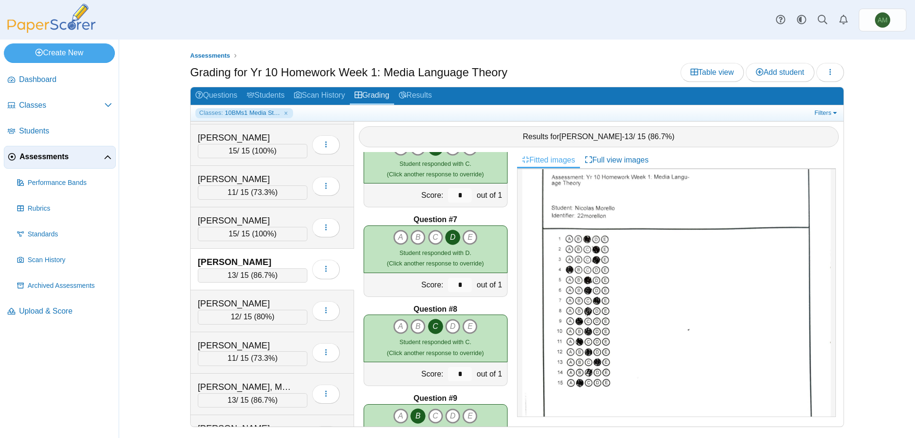
scroll to position [656, 0]
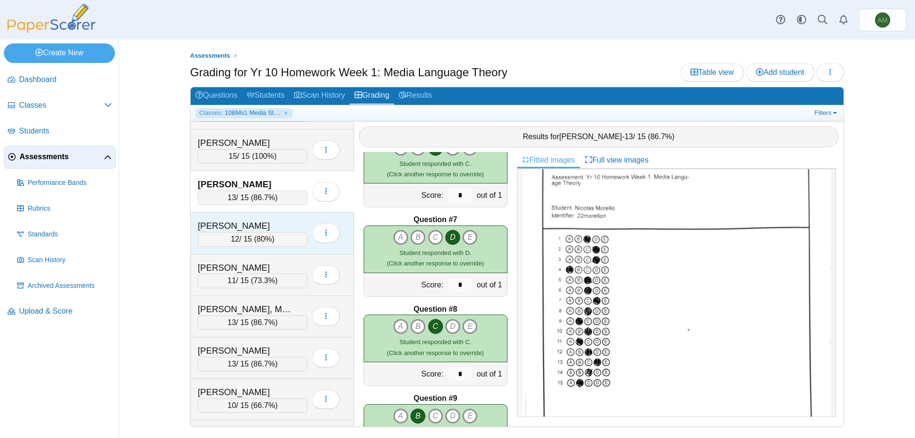
click at [213, 219] on div "Parsons, Abigail 12 / 15 ( 80% ) Loading…" at bounding box center [272, 233] width 163 height 41
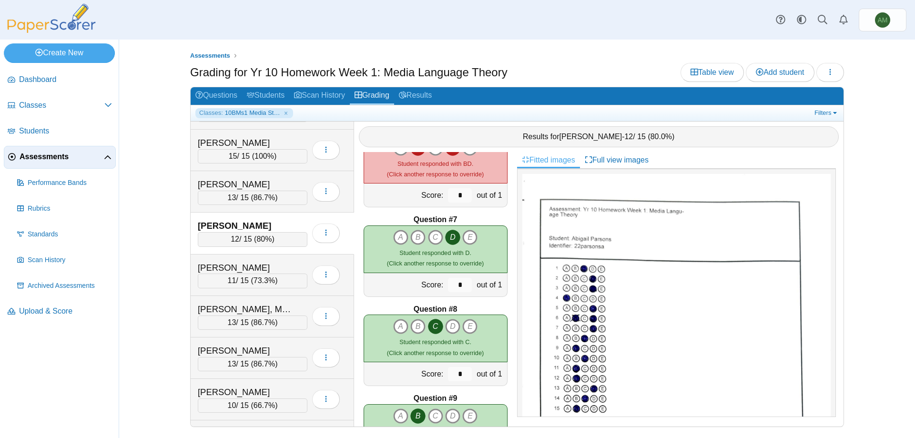
scroll to position [335, 0]
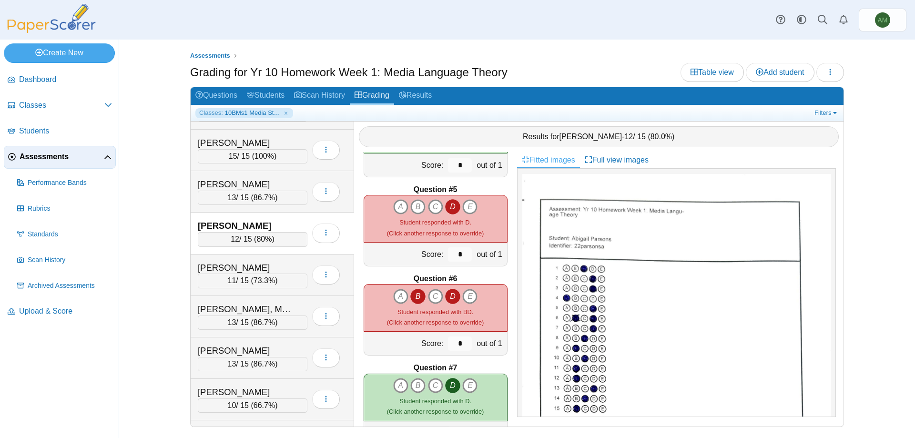
click at [413, 299] on icon "B" at bounding box center [417, 296] width 15 height 15
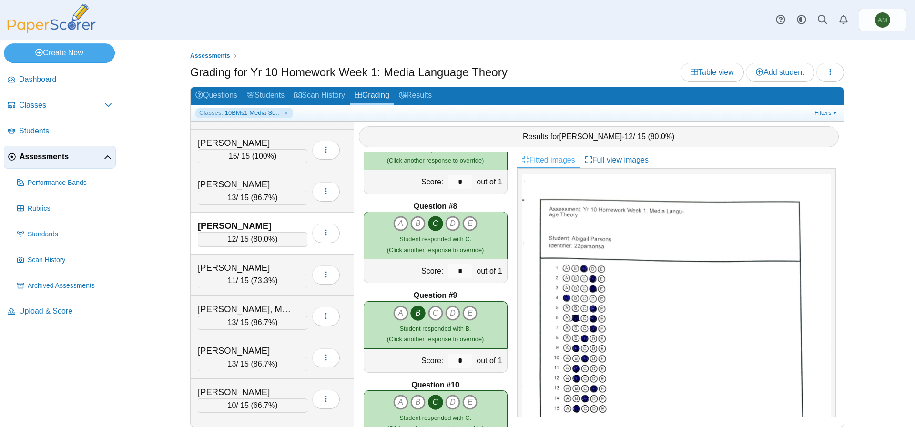
scroll to position [588, 0]
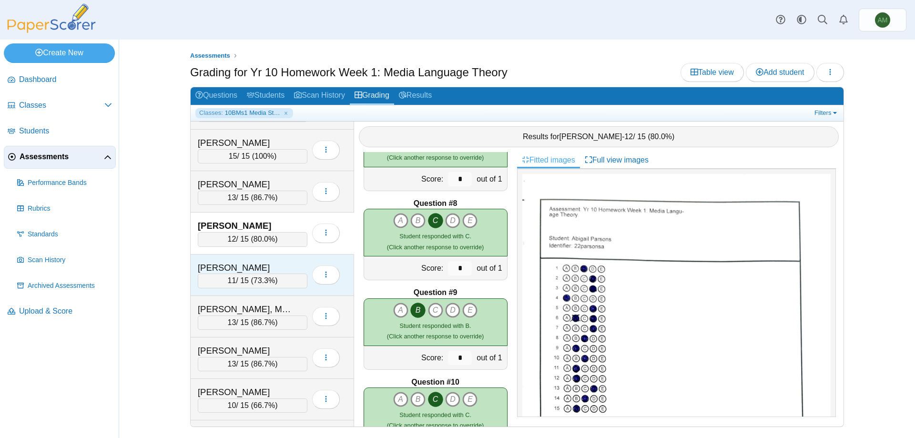
click at [276, 279] on div "11 / 15 ( 73.3% )" at bounding box center [253, 281] width 110 height 14
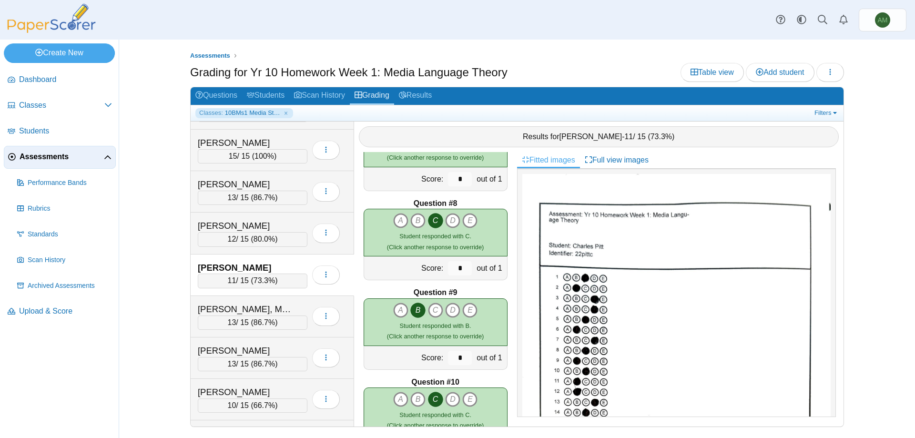
scroll to position [78, 0]
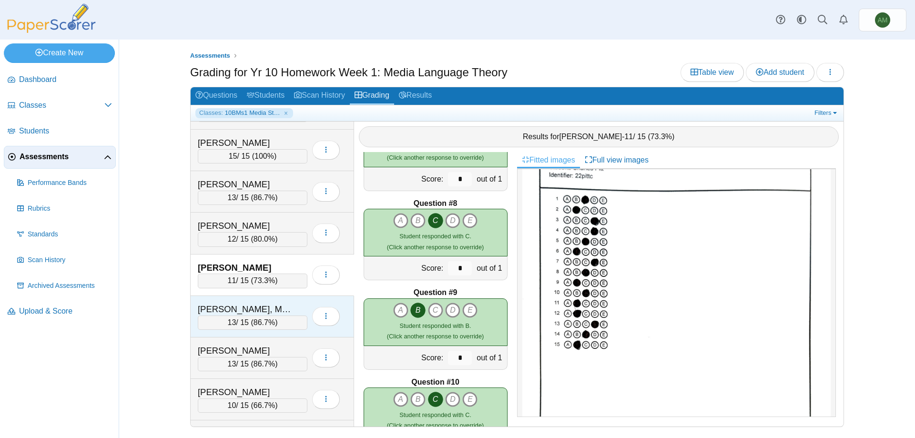
click at [282, 312] on div "[PERSON_NAME], Maddison" at bounding box center [245, 309] width 95 height 12
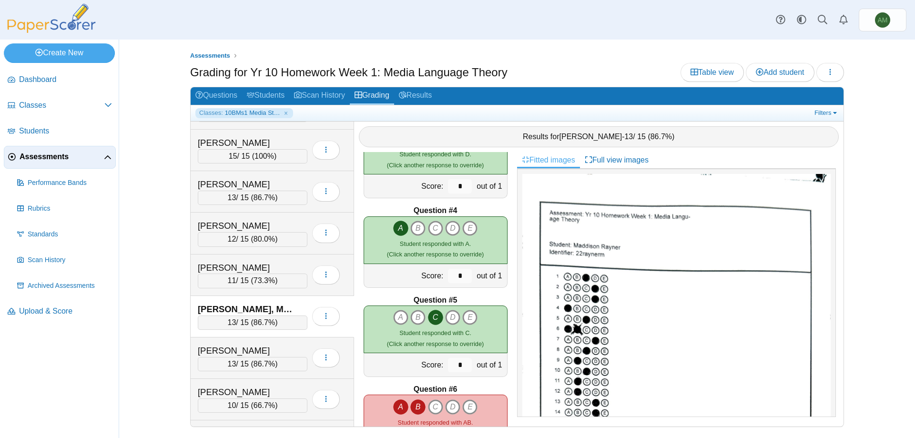
scroll to position [274, 0]
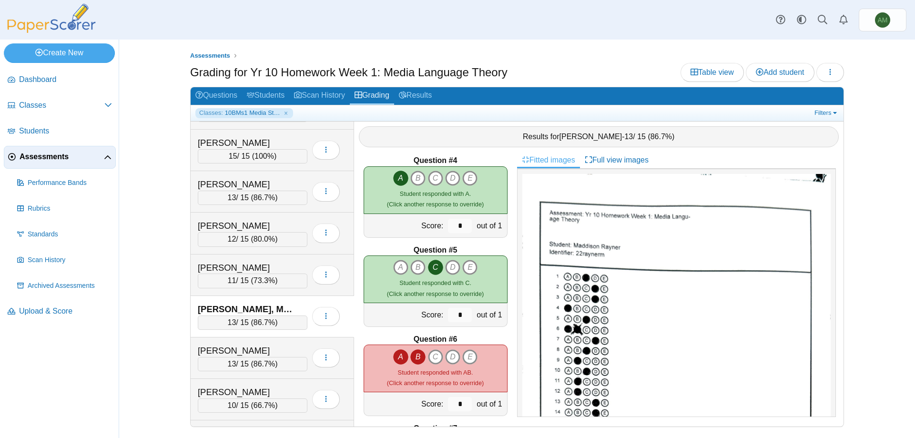
click at [419, 354] on icon "B" at bounding box center [417, 356] width 15 height 15
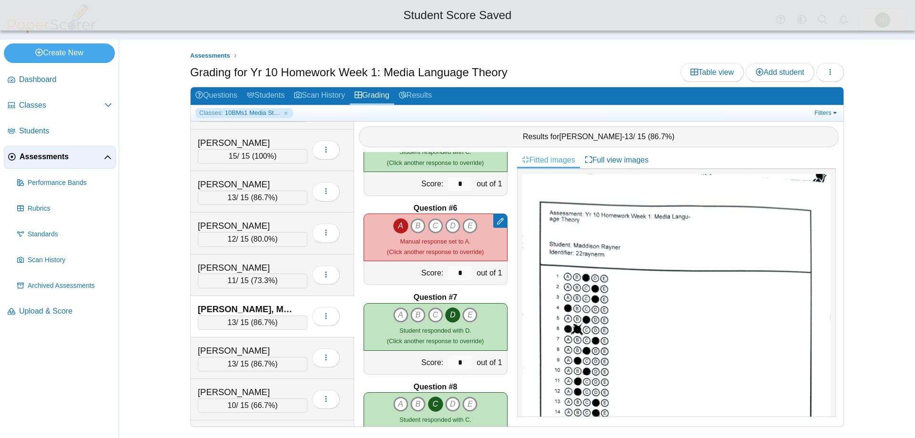
scroll to position [468, 0]
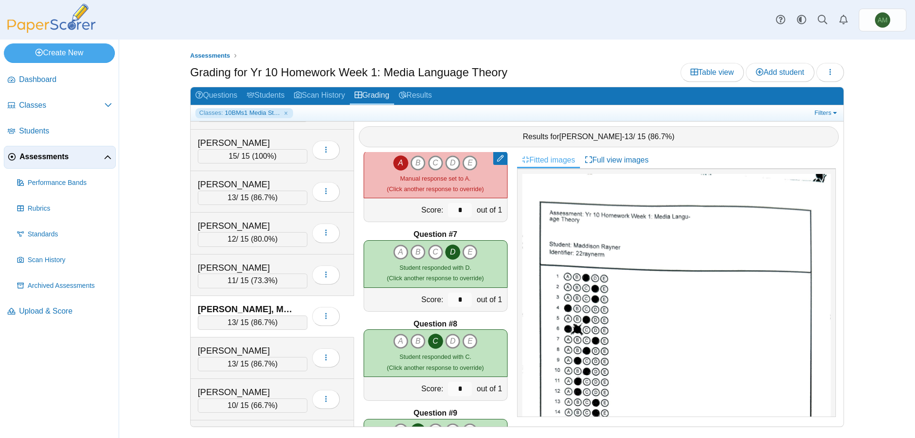
drag, startPoint x: 836, startPoint y: 261, endPoint x: 836, endPoint y: 295, distance: 34.3
click at [836, 295] on div "Fitted images Full view images" at bounding box center [680, 289] width 326 height 274
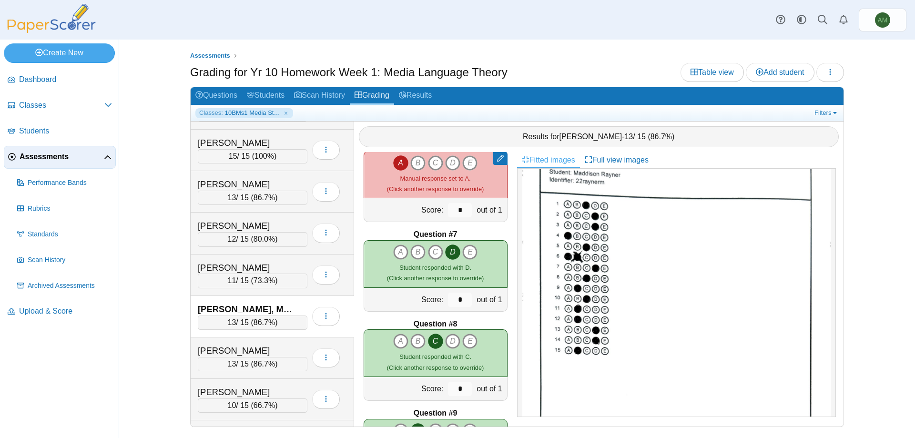
scroll to position [74, 0]
click at [269, 353] on div "[PERSON_NAME]" at bounding box center [245, 351] width 95 height 12
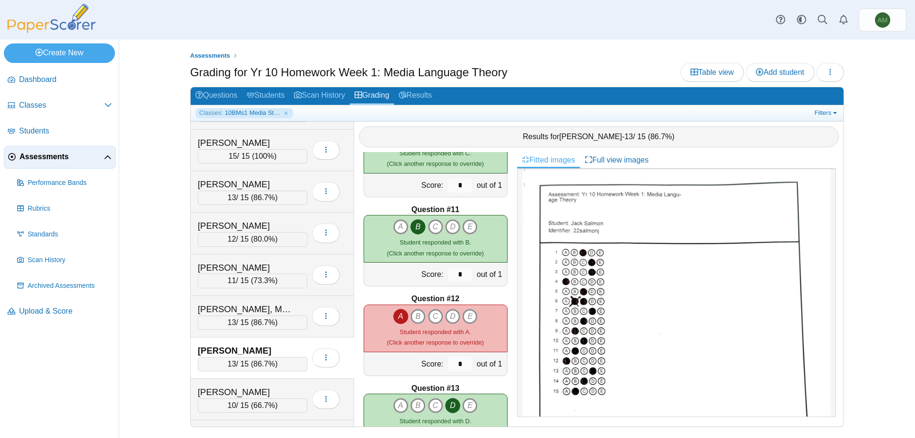
scroll to position [67, 0]
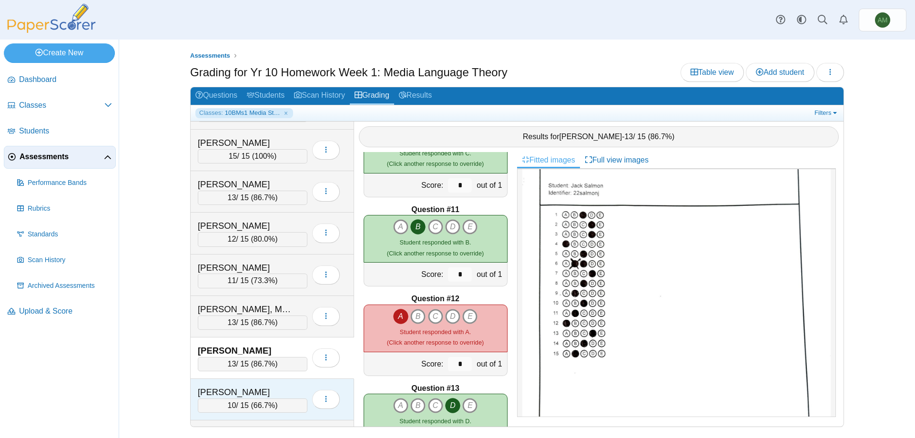
click at [261, 398] on div "10 / 15 ( 66.7% )" at bounding box center [253, 405] width 110 height 14
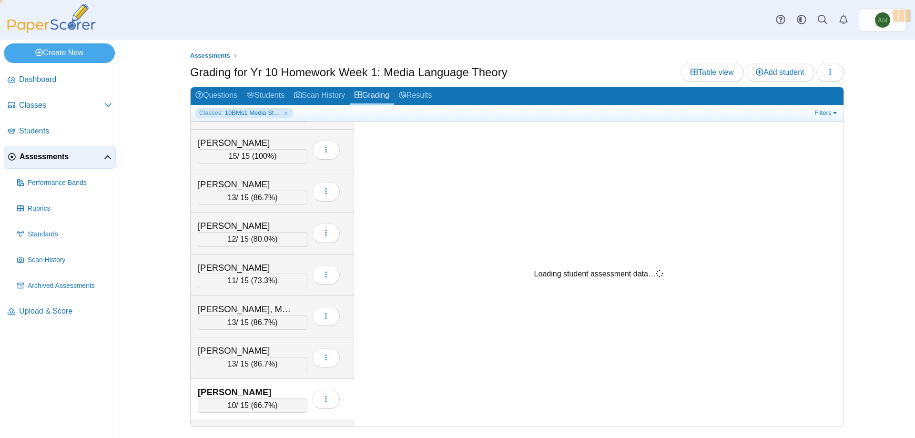
scroll to position [0, 0]
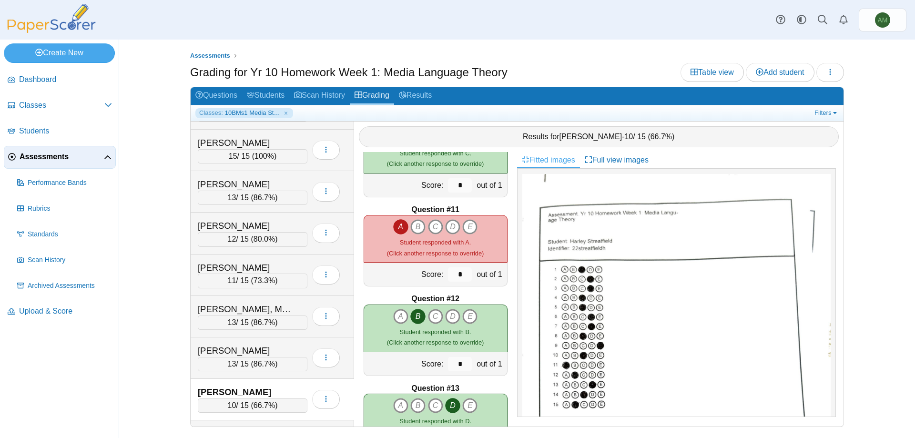
click at [352, 319] on div "Bates, Amelia 12 / 15 ( 80% ) Loading… 10 66.7% 6 40% 8" at bounding box center [517, 274] width 653 height 305
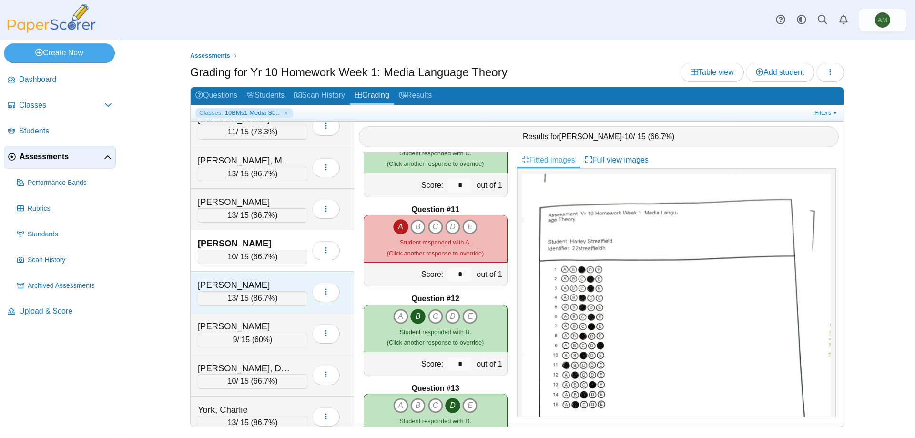
click at [261, 280] on div "[PERSON_NAME]" at bounding box center [245, 285] width 95 height 12
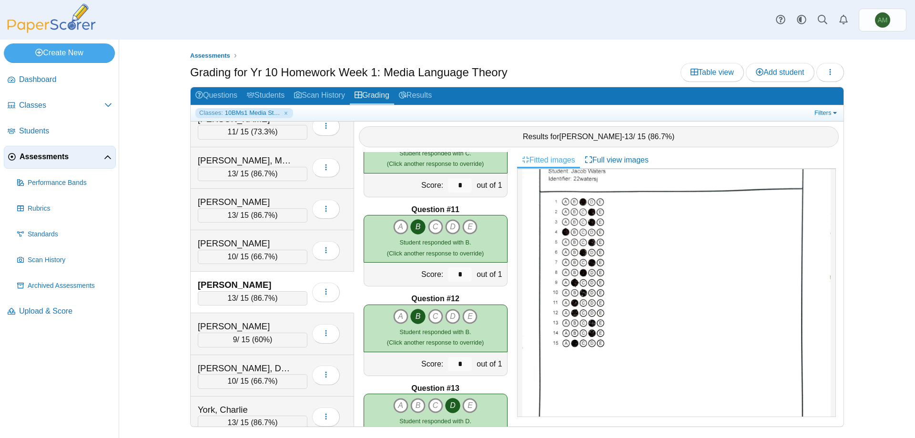
scroll to position [120, 0]
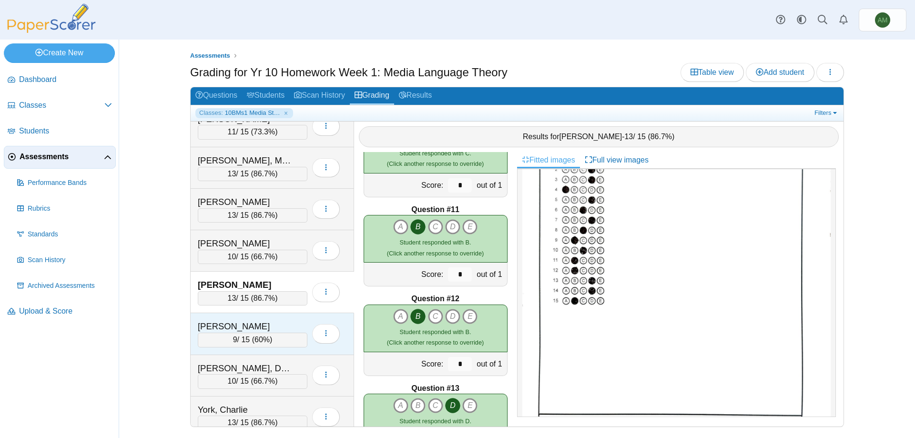
click at [274, 328] on div "[PERSON_NAME]" at bounding box center [245, 326] width 95 height 12
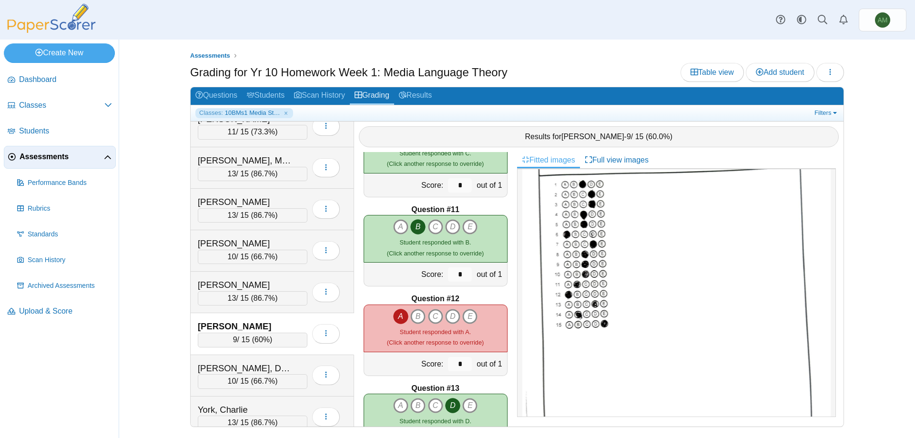
scroll to position [101, 0]
click at [243, 373] on div "[PERSON_NAME], Devarni" at bounding box center [245, 368] width 95 height 12
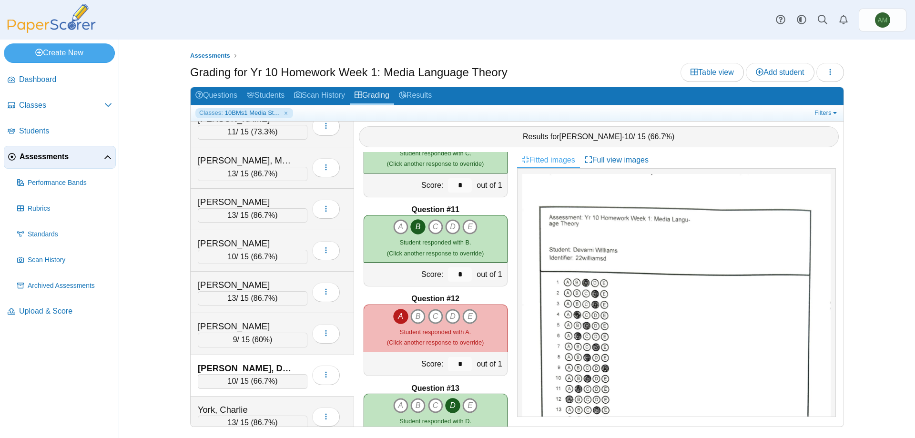
scroll to position [96, 0]
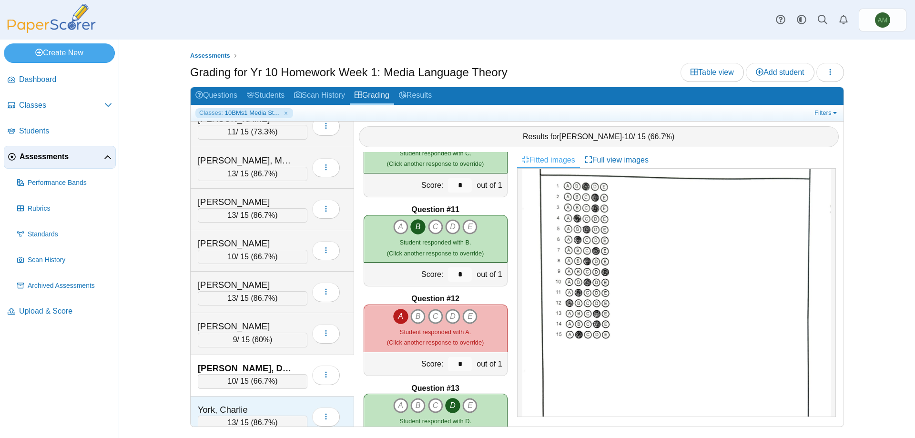
click at [256, 396] on div "York, Charlie 13 / 15 ( 86.7% ) Loading…" at bounding box center [272, 416] width 163 height 41
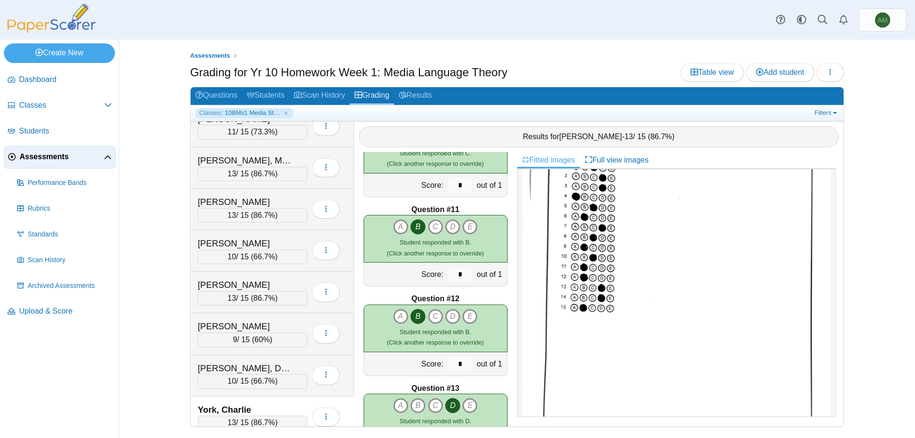
scroll to position [0, 0]
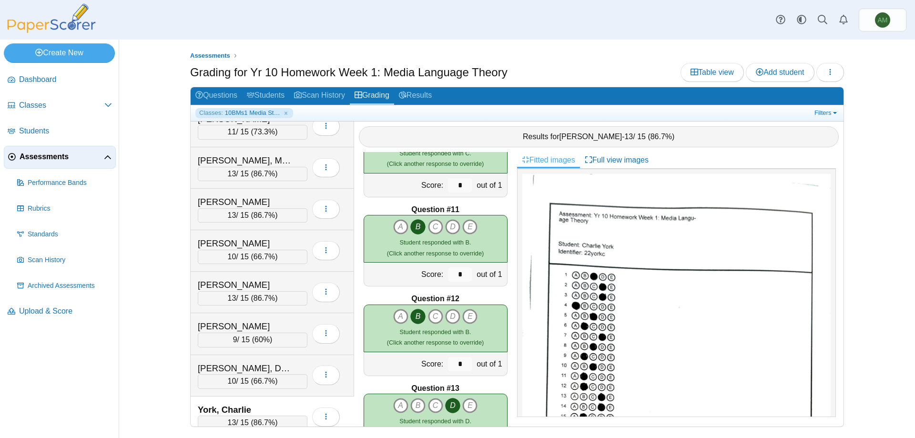
click at [881, 166] on div "Assessments Grading for Yr 10 Homework Week 1: Media Language Theory Table view…" at bounding box center [517, 239] width 796 height 398
click at [815, 112] on link "Filters" at bounding box center [826, 113] width 29 height 10
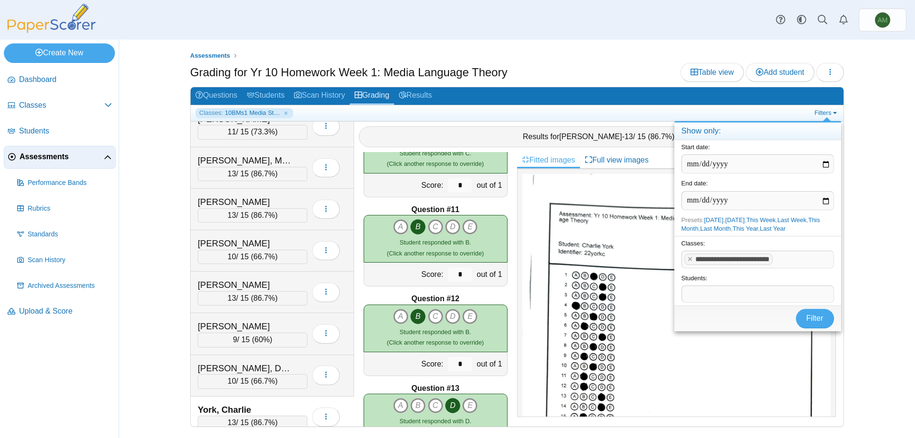
click at [873, 173] on div "Assessments Grading for Yr 10 Homework Week 1: Media Language Theory Table view…" at bounding box center [517, 239] width 715 height 398
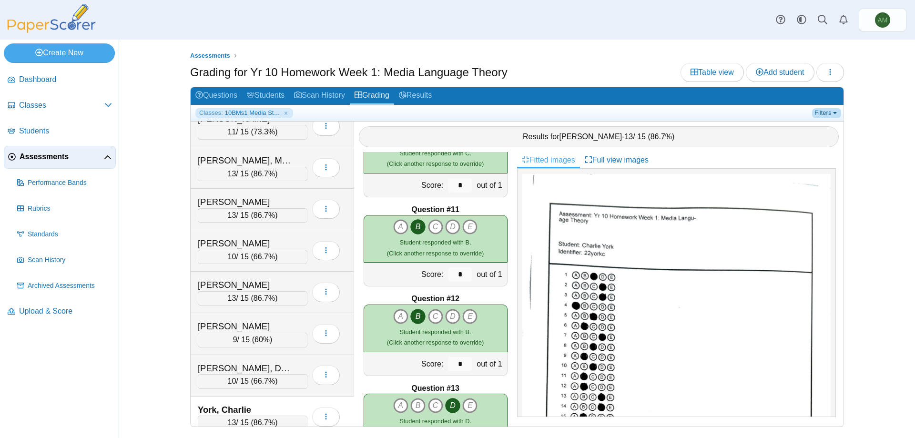
click at [828, 112] on link "Filters" at bounding box center [826, 113] width 29 height 10
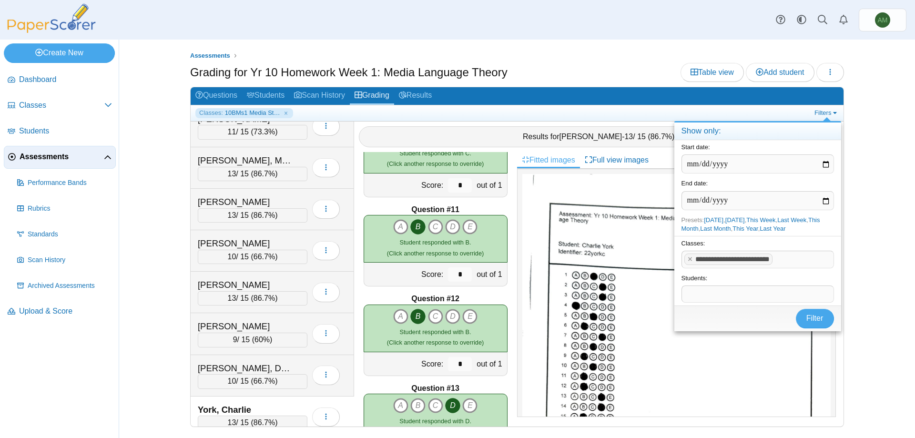
click at [880, 138] on div "Assessments Grading for Yr 10 Homework Week 1: Media Language Theory Table view…" at bounding box center [517, 239] width 796 height 398
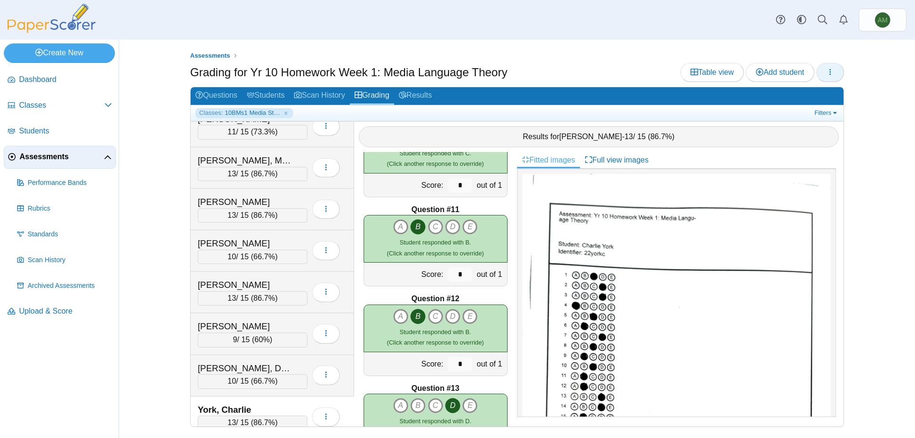
click at [822, 75] on button "button" at bounding box center [830, 72] width 28 height 19
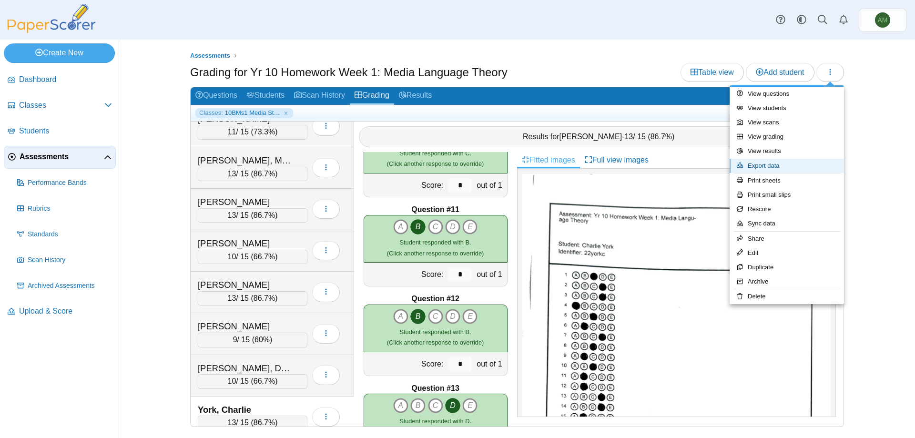
click at [802, 171] on link "Export data" at bounding box center [787, 166] width 114 height 14
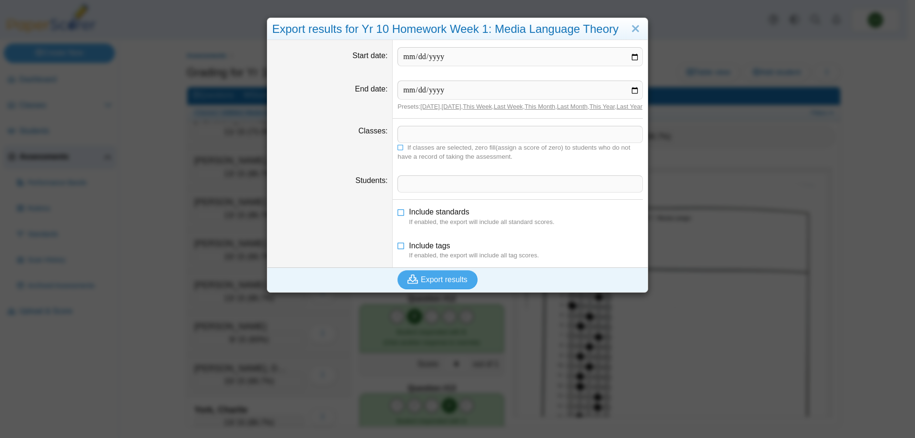
click at [504, 135] on span at bounding box center [520, 134] width 244 height 16
click at [442, 283] on span "Export results" at bounding box center [444, 279] width 47 height 8
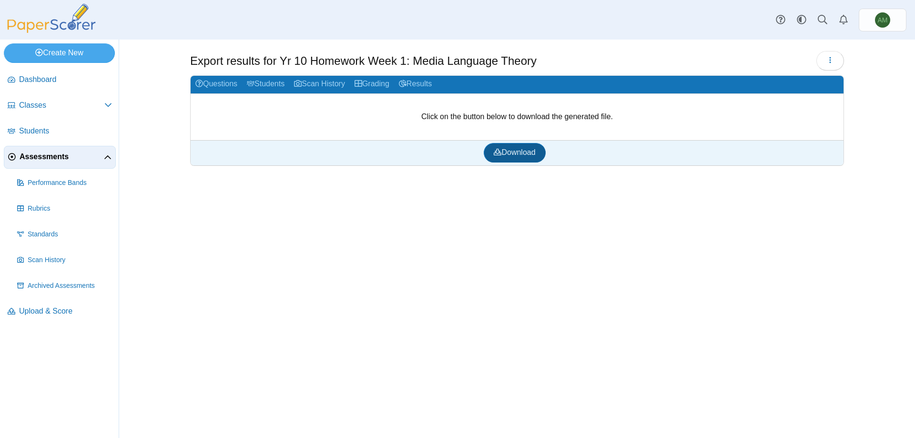
click at [513, 156] on span "Download" at bounding box center [514, 152] width 41 height 8
click at [406, 81] on use at bounding box center [403, 83] width 8 height 7
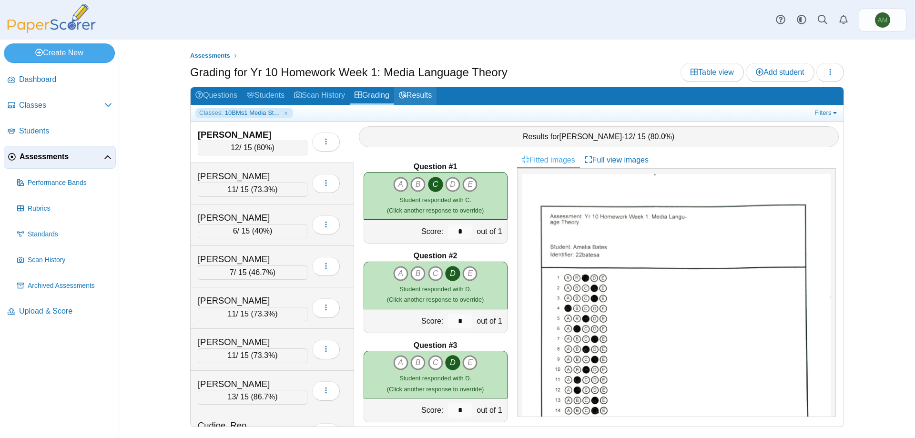
click at [414, 97] on link "Results" at bounding box center [415, 96] width 42 height 18
click at [827, 69] on icon "button" at bounding box center [830, 72] width 8 height 8
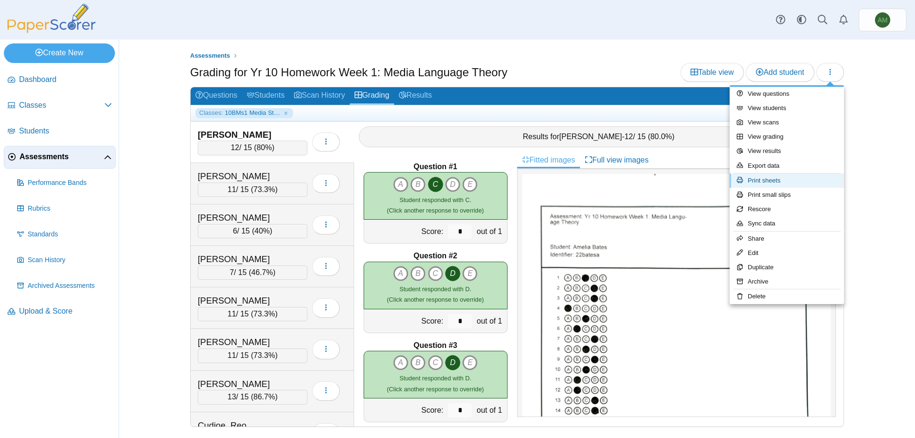
click at [796, 177] on link "Print sheets" at bounding box center [787, 180] width 114 height 14
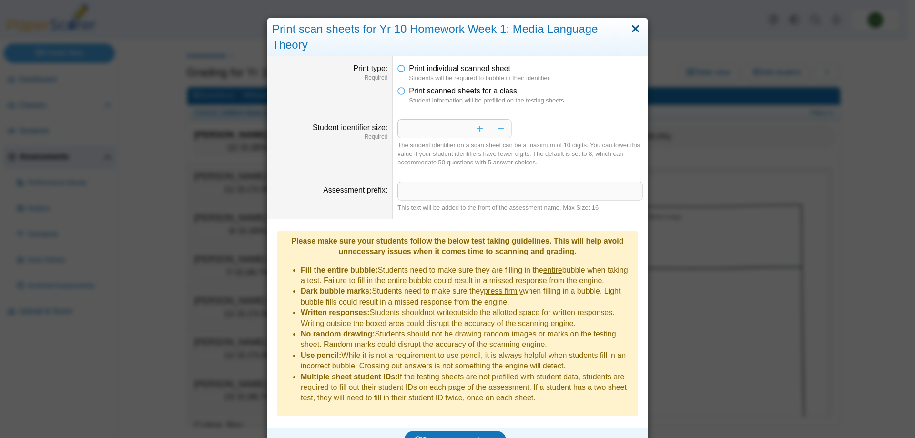
drag, startPoint x: 636, startPoint y: 26, endPoint x: 641, endPoint y: 29, distance: 6.2
click at [635, 26] on link "Close" at bounding box center [635, 29] width 15 height 16
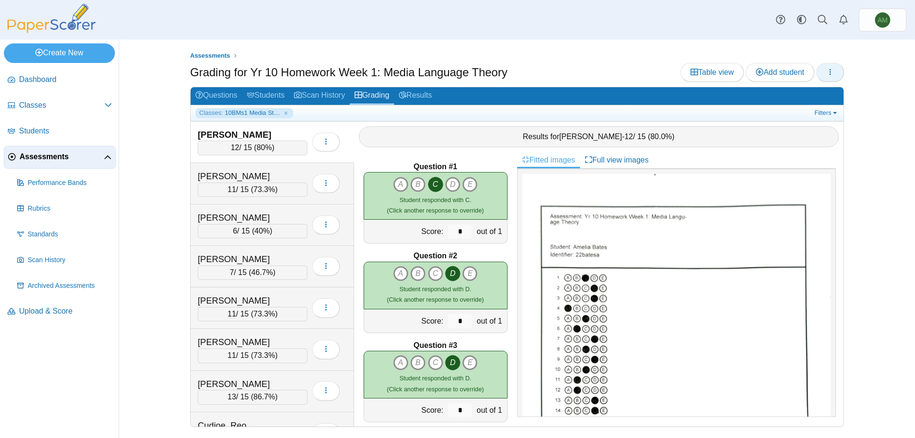
click at [830, 80] on button "button" at bounding box center [830, 72] width 28 height 19
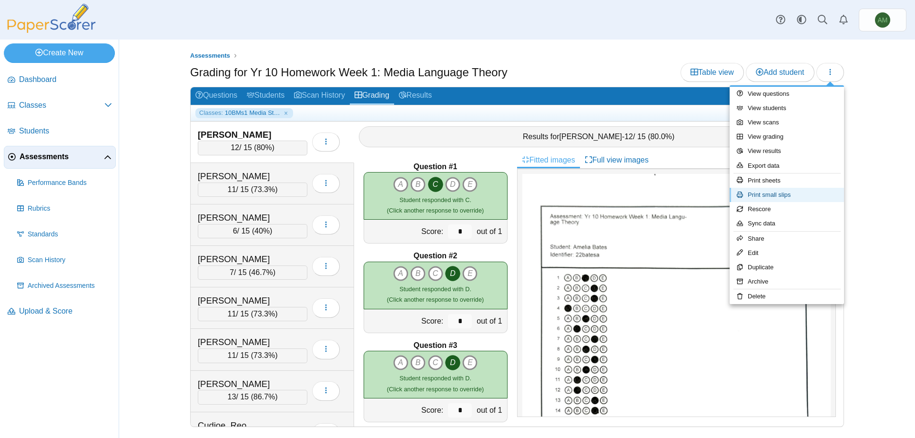
click at [789, 192] on link "Print small slips" at bounding box center [787, 195] width 114 height 14
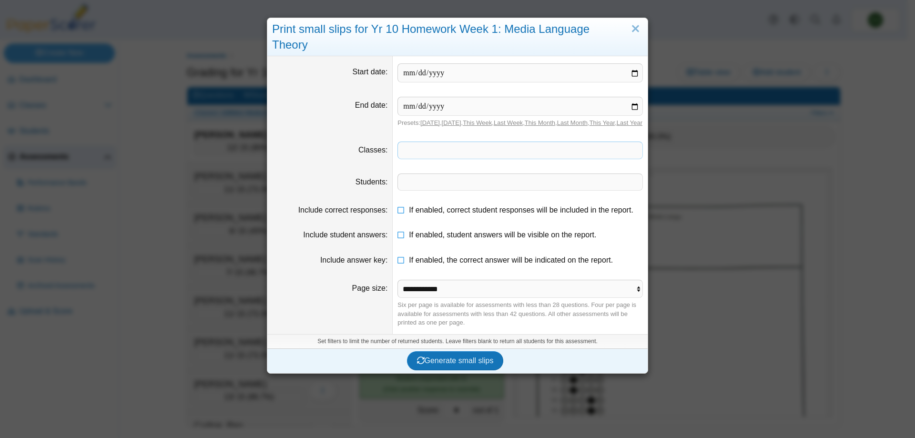
click at [618, 142] on span at bounding box center [520, 150] width 244 height 16
drag, startPoint x: 512, startPoint y: 157, endPoint x: 523, endPoint y: 138, distance: 22.0
click at [486, 356] on span "Generate small slips" at bounding box center [455, 360] width 77 height 8
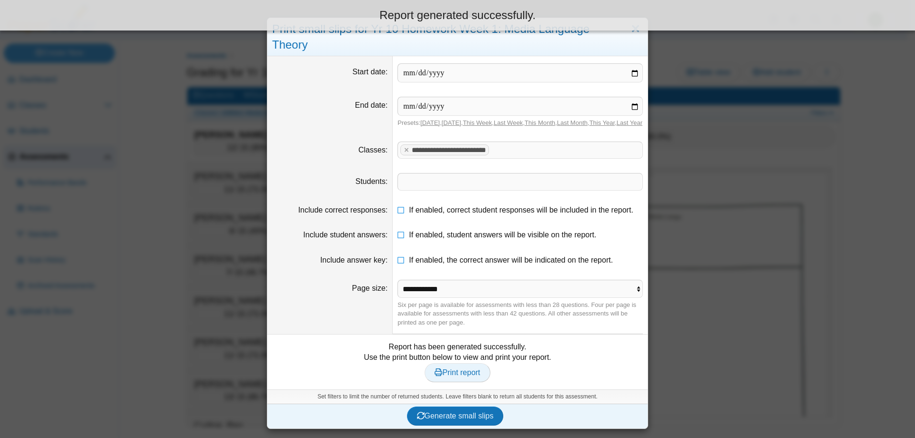
click at [456, 368] on span "Print report" at bounding box center [457, 372] width 45 height 8
